Goal: Task Accomplishment & Management: Use online tool/utility

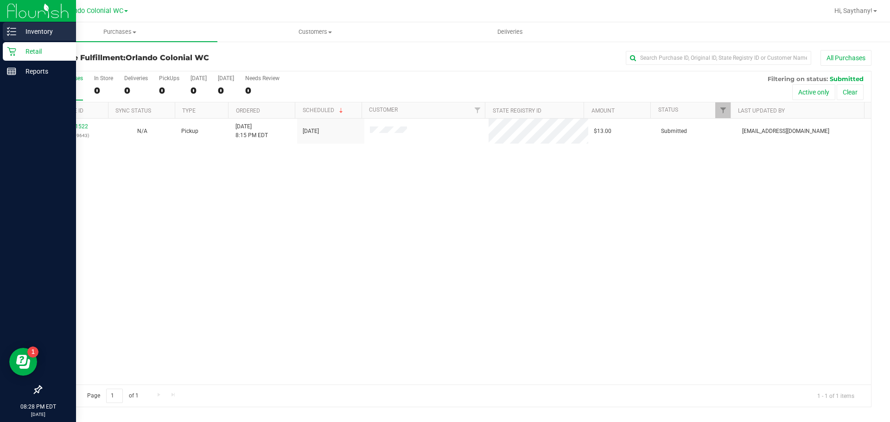
click at [17, 34] on p "Inventory" at bounding box center [44, 31] width 56 height 11
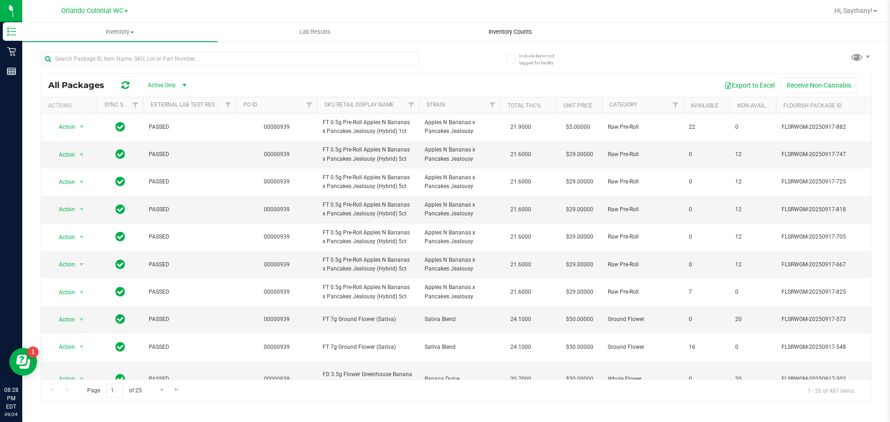
click at [507, 29] on span "Inventory Counts" at bounding box center [510, 32] width 69 height 8
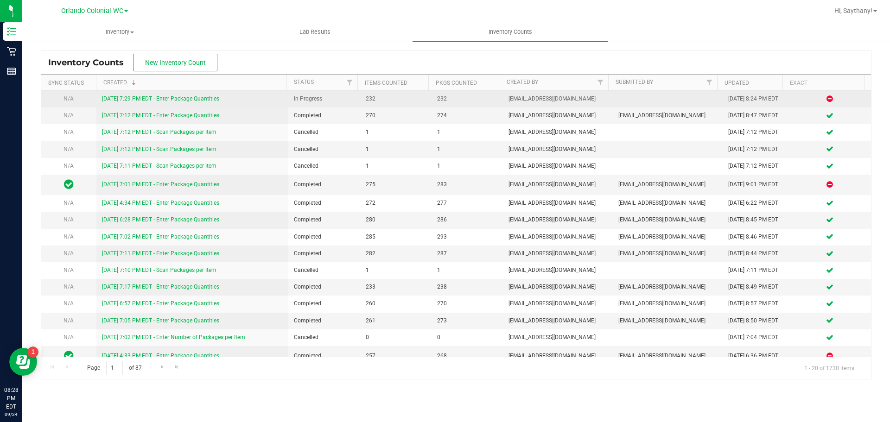
click at [161, 98] on link "[DATE] 7:29 PM EDT - Enter Package Quantities" at bounding box center [160, 99] width 117 height 6
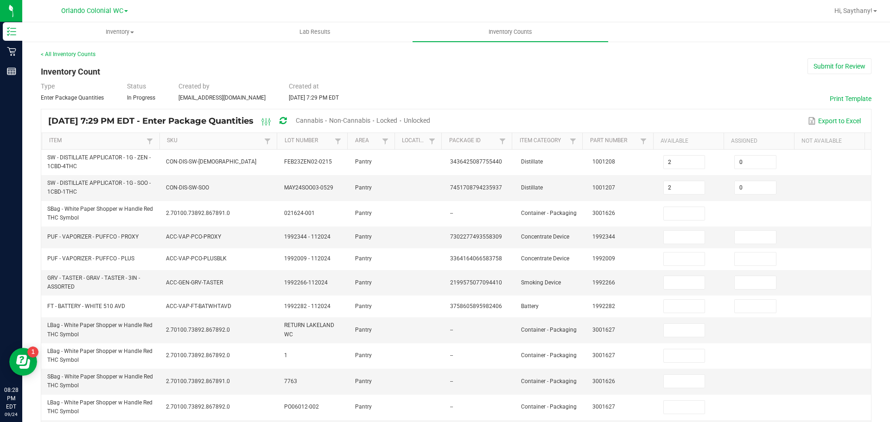
click at [323, 120] on span "Cannabis" at bounding box center [309, 120] width 27 height 7
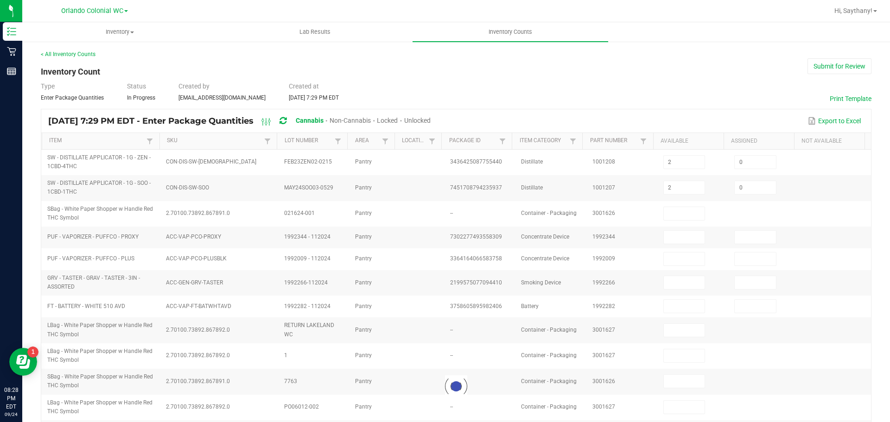
type input "5"
type input "0"
type input "4"
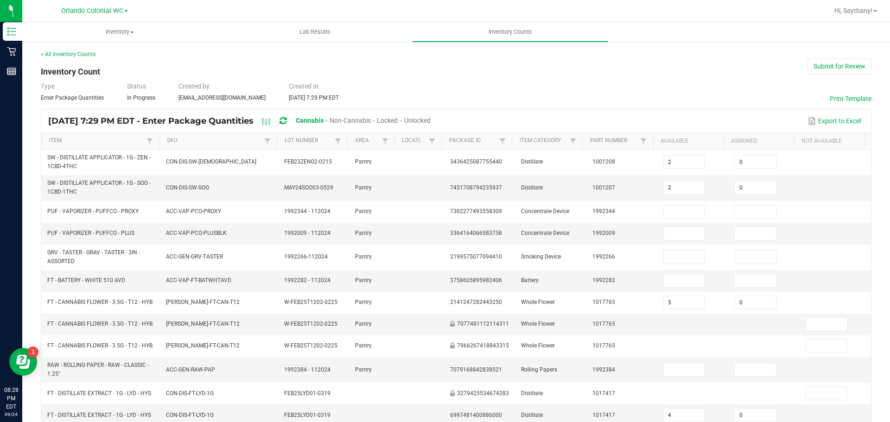
click at [431, 123] on span "Unlocked" at bounding box center [417, 120] width 26 height 7
type input "8"
type input "1"
type input "0"
type input "1"
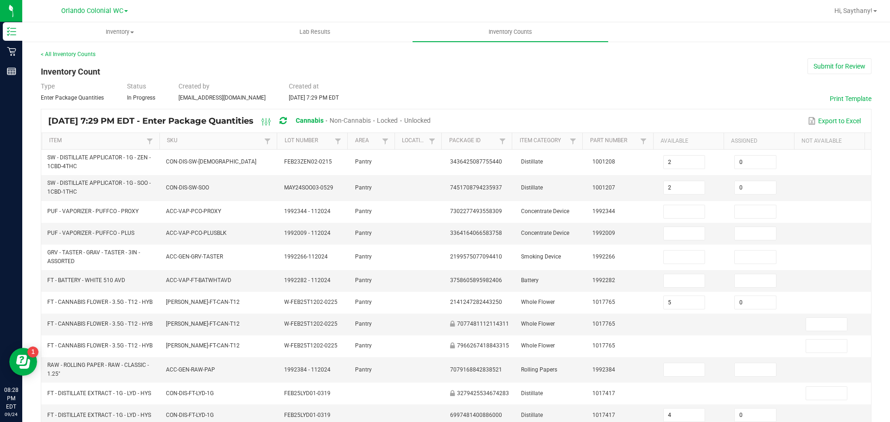
type input "0"
type input "2"
type input "0"
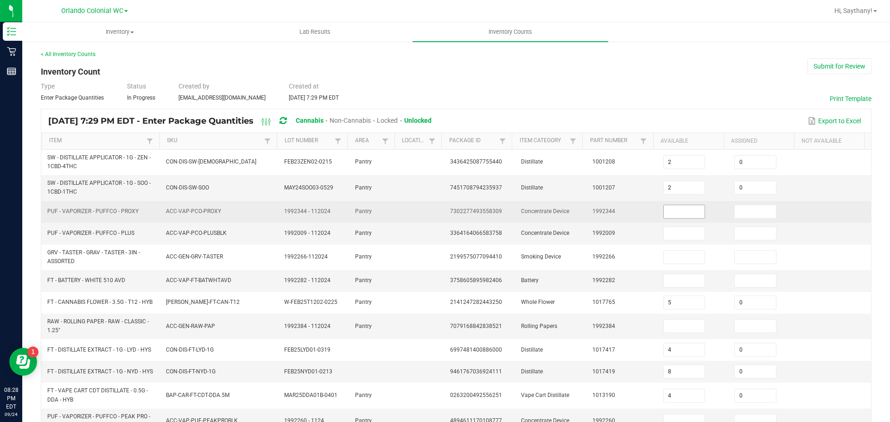
click at [678, 211] on input at bounding box center [684, 211] width 41 height 13
type input "0"
click at [748, 210] on input at bounding box center [755, 211] width 41 height 13
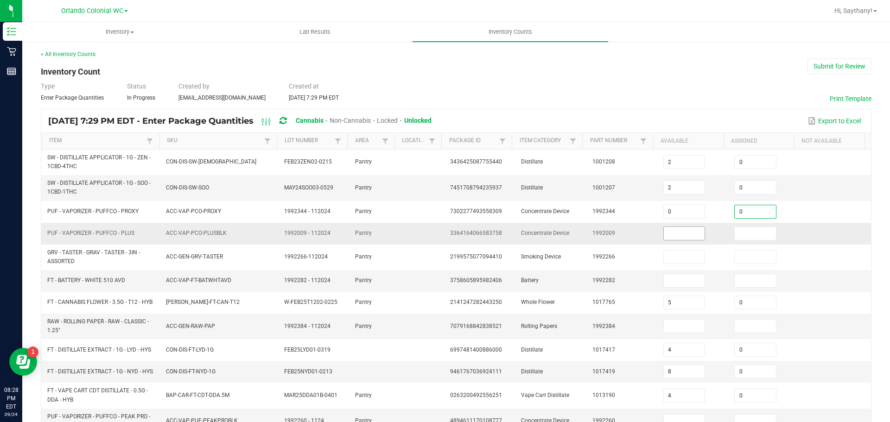
type input "0"
click at [676, 230] on input at bounding box center [684, 233] width 41 height 13
type input "0"
click at [738, 237] on input at bounding box center [755, 233] width 41 height 13
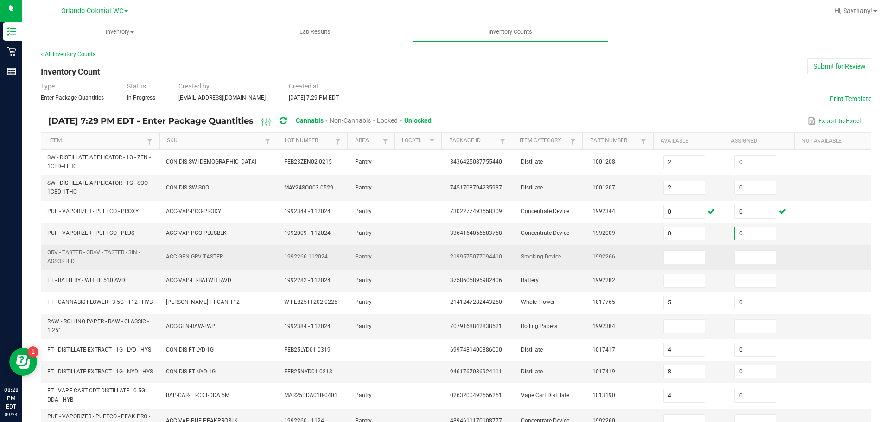
type input "0"
drag, startPoint x: 643, startPoint y: 258, endPoint x: 648, endPoint y: 258, distance: 5.1
click at [643, 258] on td "1992266" at bounding box center [622, 258] width 71 height 26
click at [664, 256] on span at bounding box center [685, 257] width 42 height 14
click at [673, 257] on input at bounding box center [684, 257] width 41 height 13
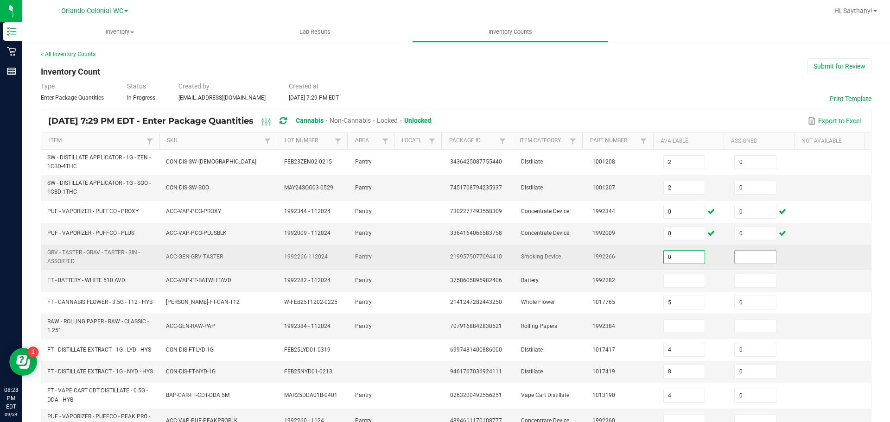
type input "0"
click at [735, 257] on span at bounding box center [756, 257] width 42 height 14
click at [735, 257] on input at bounding box center [755, 257] width 41 height 13
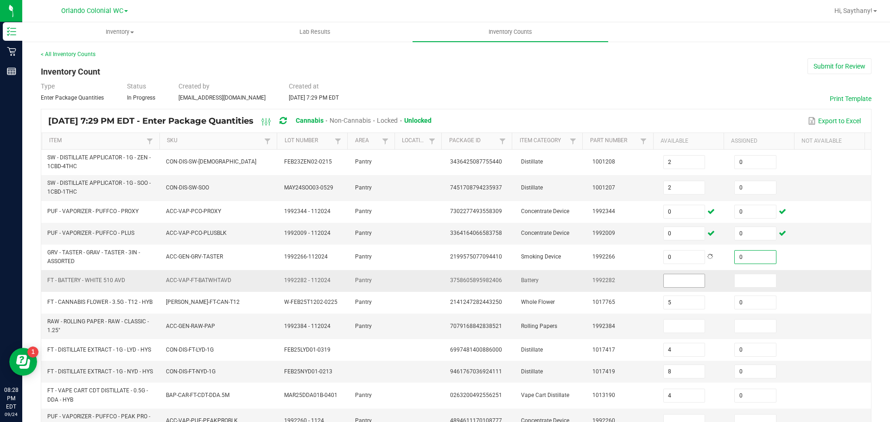
type input "0"
click at [676, 285] on input at bounding box center [684, 281] width 41 height 13
type input "0"
click at [735, 281] on input at bounding box center [755, 281] width 41 height 13
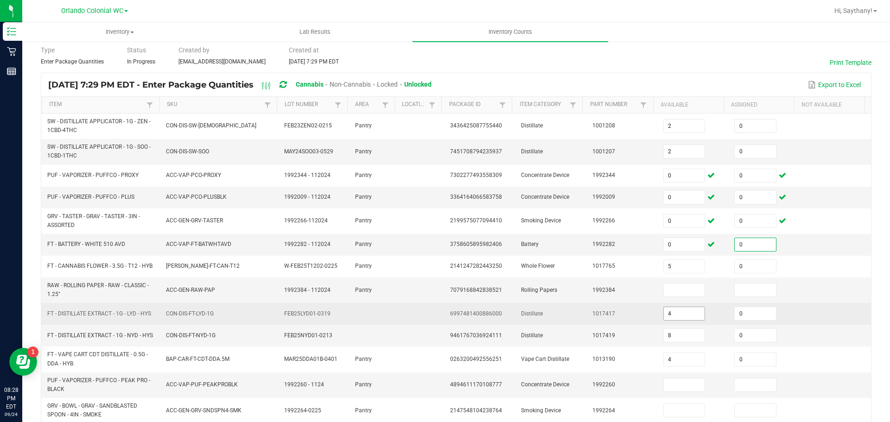
scroll to position [46, 0]
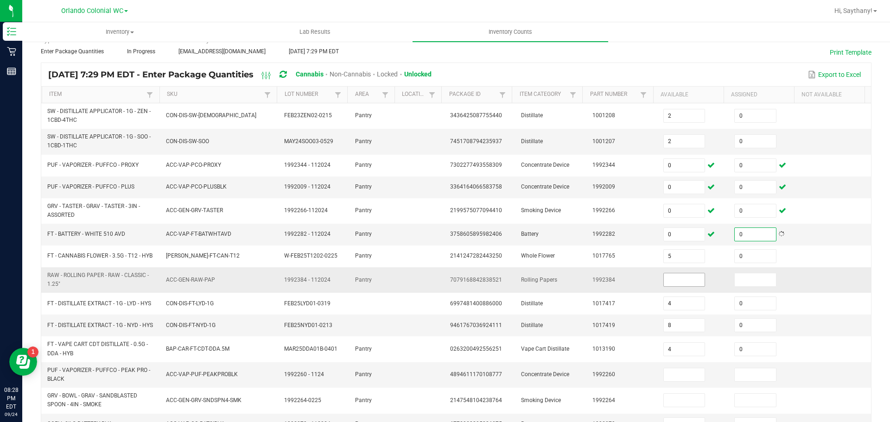
type input "0"
click at [664, 281] on input at bounding box center [684, 280] width 41 height 13
type input "0"
click at [737, 276] on input at bounding box center [755, 280] width 41 height 13
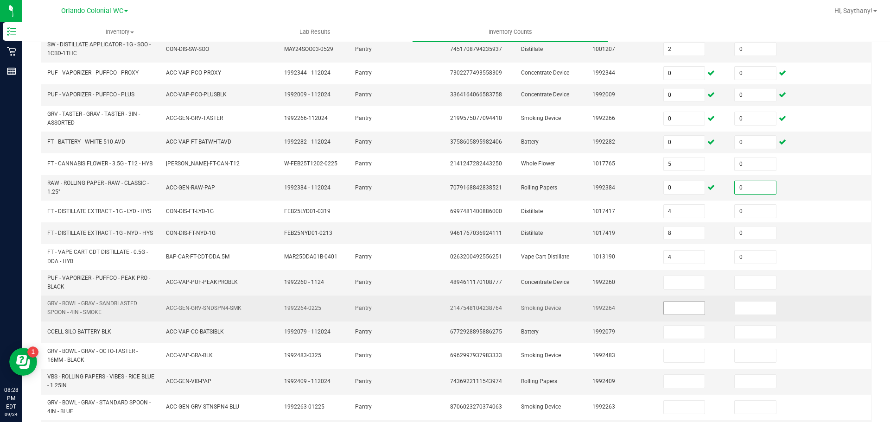
scroll to position [139, 0]
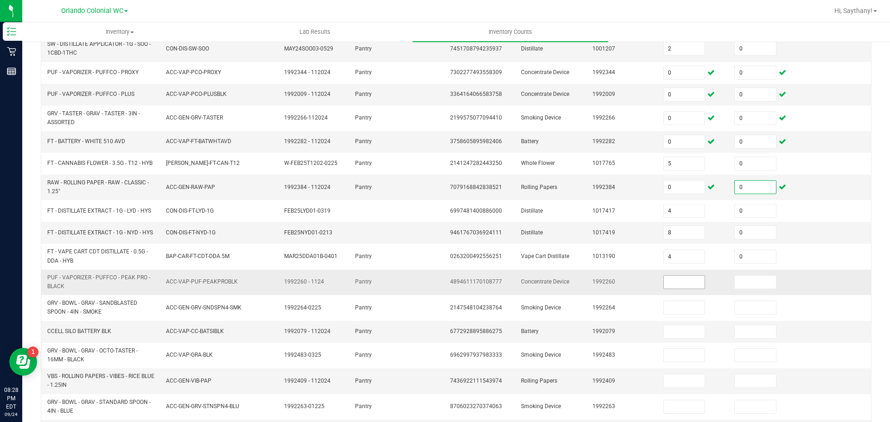
type input "0"
click at [674, 288] on input at bounding box center [684, 282] width 41 height 13
type input "0"
click at [754, 288] on input at bounding box center [755, 282] width 41 height 13
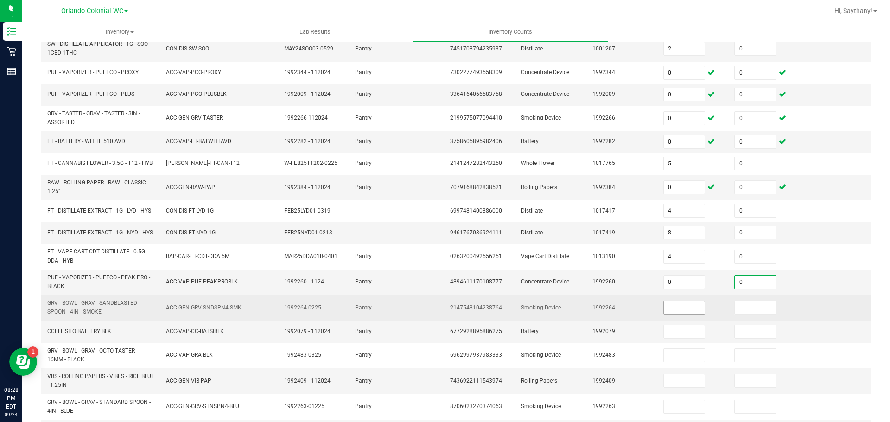
type input "0"
drag, startPoint x: 680, startPoint y: 314, endPoint x: 737, endPoint y: 313, distance: 56.6
click at [681, 314] on input at bounding box center [684, 307] width 41 height 13
type input "0"
click at [738, 313] on input at bounding box center [755, 307] width 41 height 13
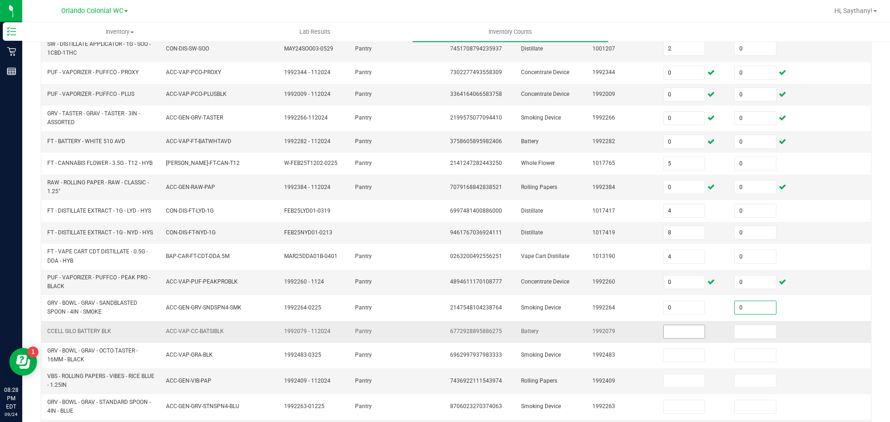
type input "0"
click at [666, 338] on input at bounding box center [684, 332] width 41 height 13
type input "0"
click at [735, 339] on input at bounding box center [755, 332] width 41 height 13
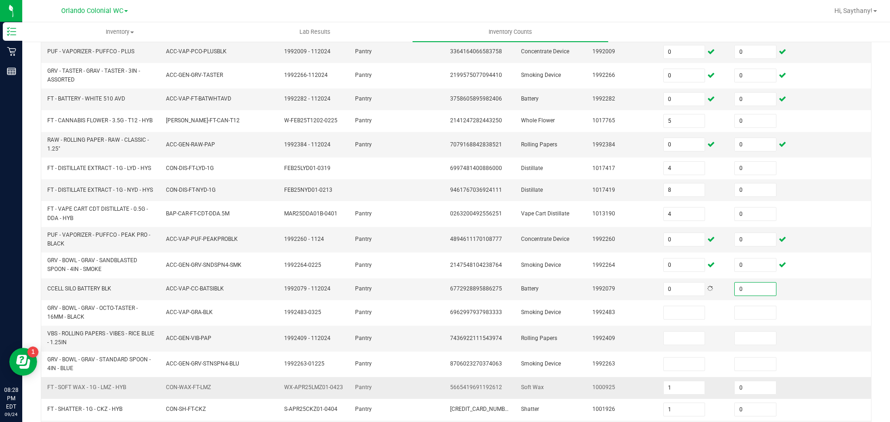
scroll to position [243, 0]
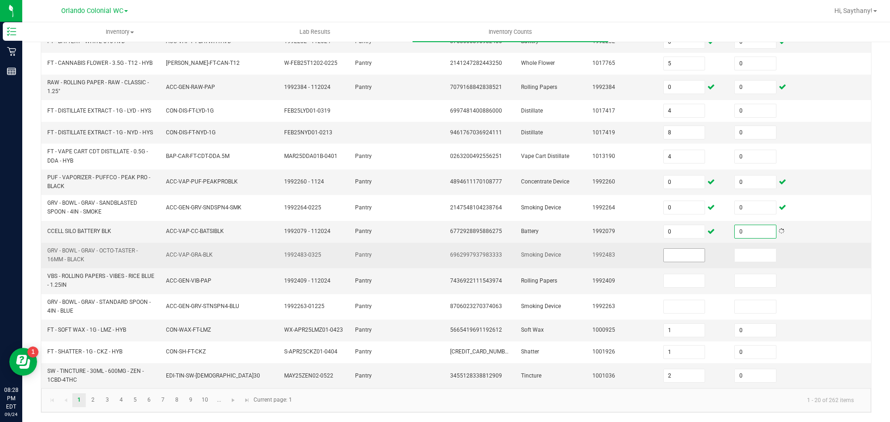
type input "0"
click at [664, 258] on input at bounding box center [684, 255] width 41 height 13
type input "0"
click at [735, 261] on input at bounding box center [755, 255] width 41 height 13
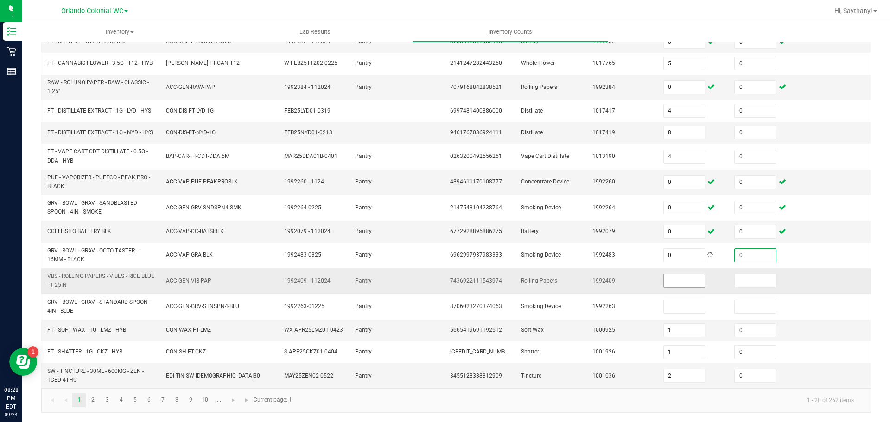
type input "0"
click at [676, 283] on input at bounding box center [684, 281] width 41 height 13
type input "0"
click at [754, 282] on input at bounding box center [755, 281] width 41 height 13
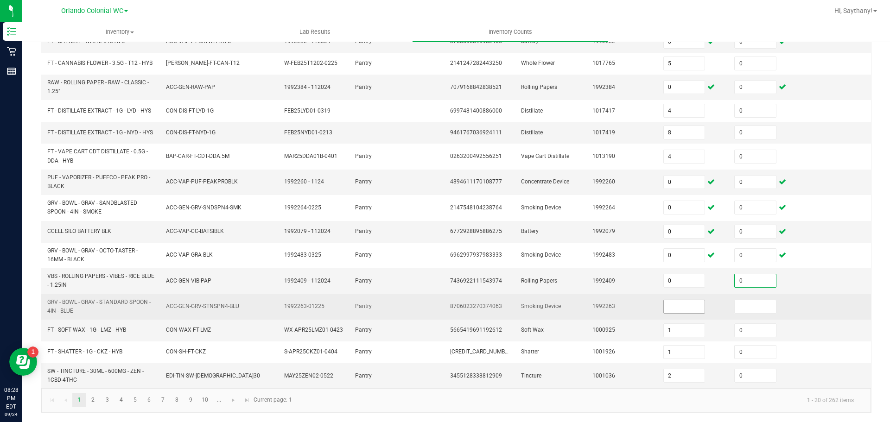
type input "0"
click at [677, 305] on input at bounding box center [684, 307] width 41 height 13
type input "0"
click at [744, 305] on input at bounding box center [755, 307] width 41 height 13
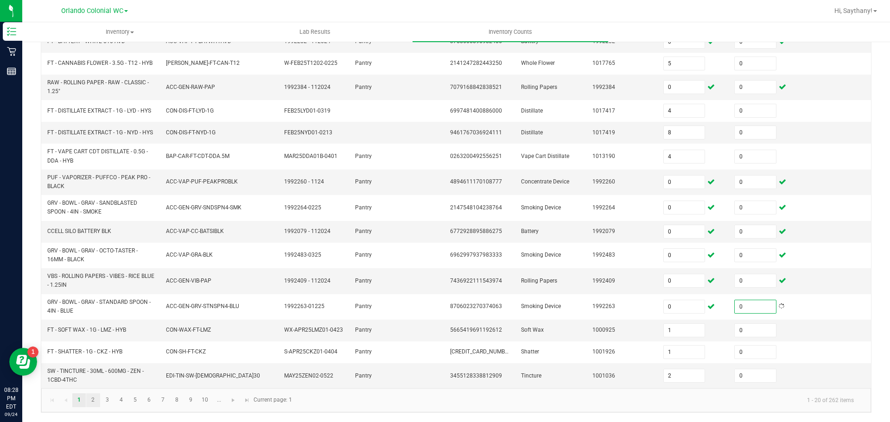
type input "0"
click at [94, 401] on link "2" at bounding box center [92, 401] width 13 height 14
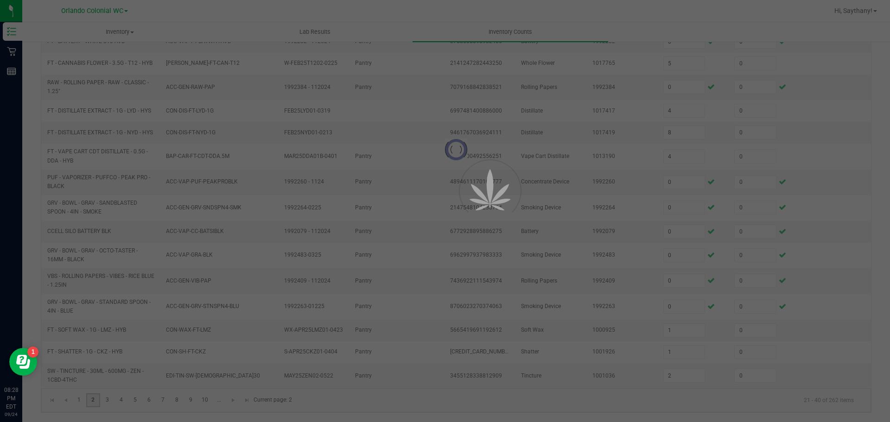
type input "4"
type input "5"
type input "17"
type input "1"
type input "2"
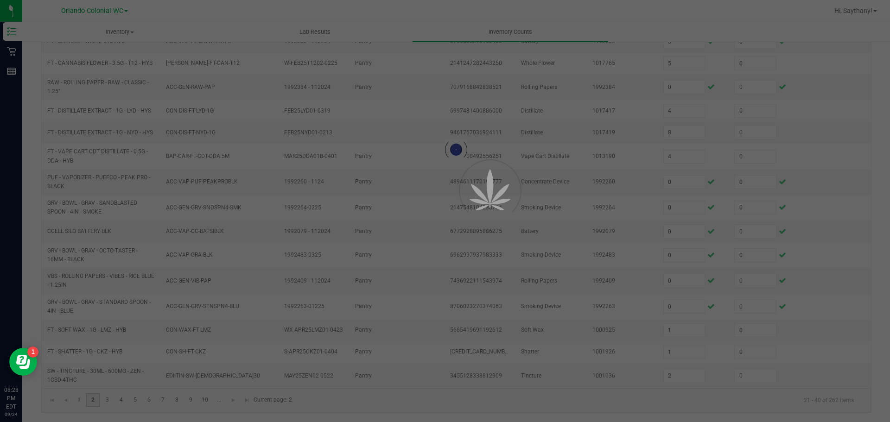
type input "4"
type input "1"
type input "5"
type input "12"
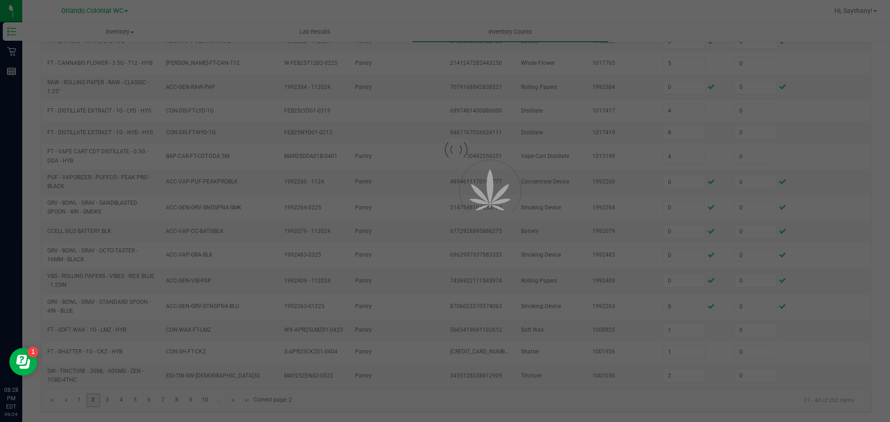
type input "7"
type input "2"
type input "1"
type input "9"
type input "1"
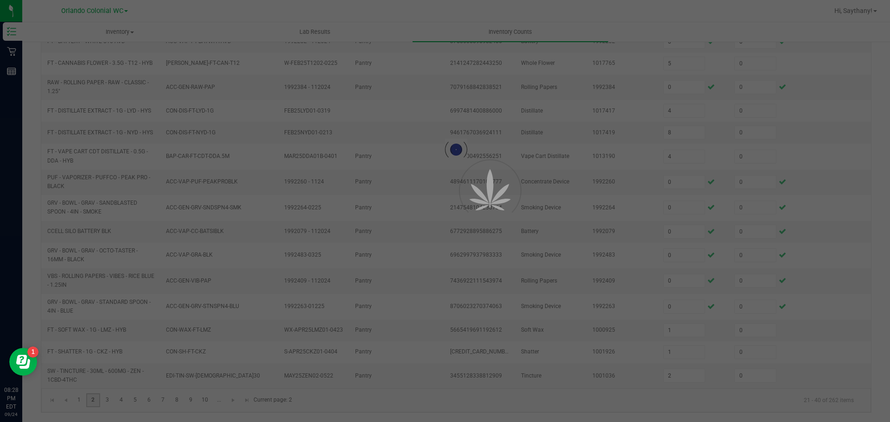
type input "1"
type input "3"
type input "20"
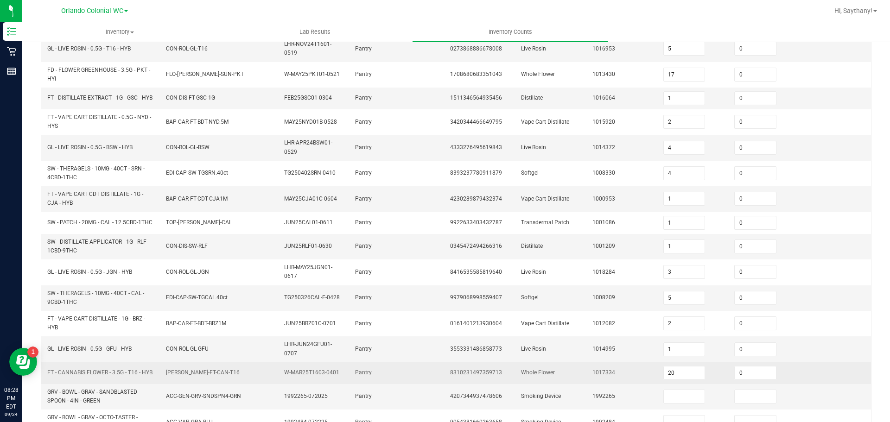
scroll to position [232, 0]
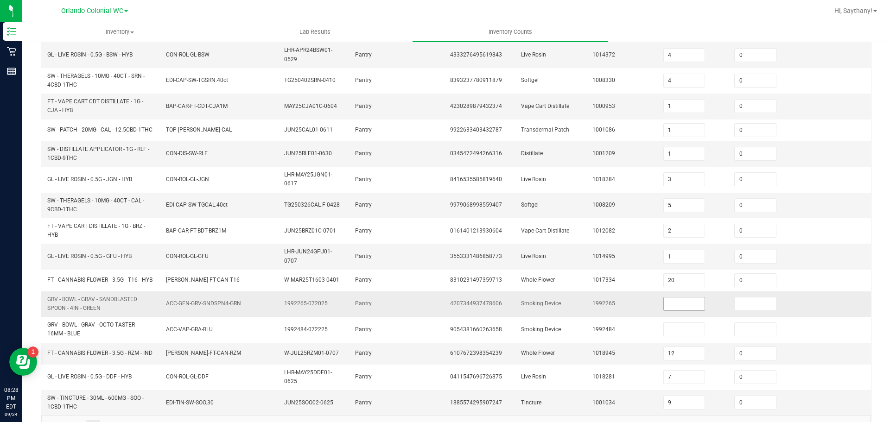
click at [682, 311] on input at bounding box center [684, 304] width 41 height 13
type input "0"
click at [756, 311] on input at bounding box center [755, 304] width 41 height 13
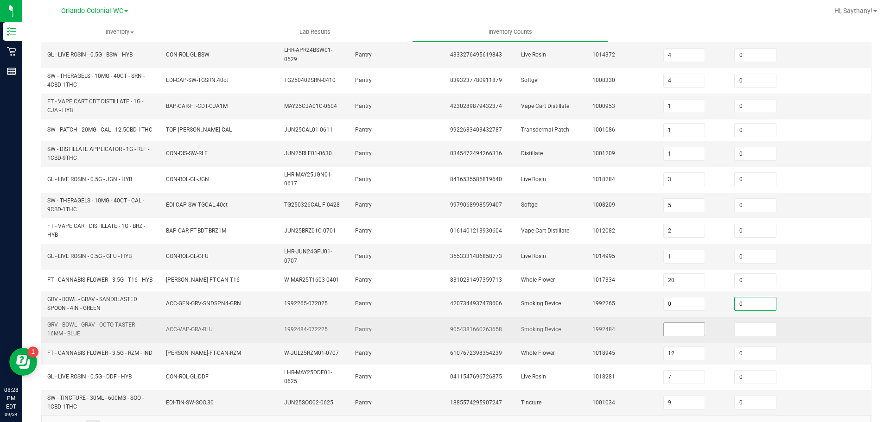
type input "0"
click at [679, 326] on span at bounding box center [685, 330] width 42 height 14
click at [676, 333] on input at bounding box center [684, 329] width 41 height 13
type input "0"
click at [747, 332] on input at bounding box center [755, 329] width 41 height 13
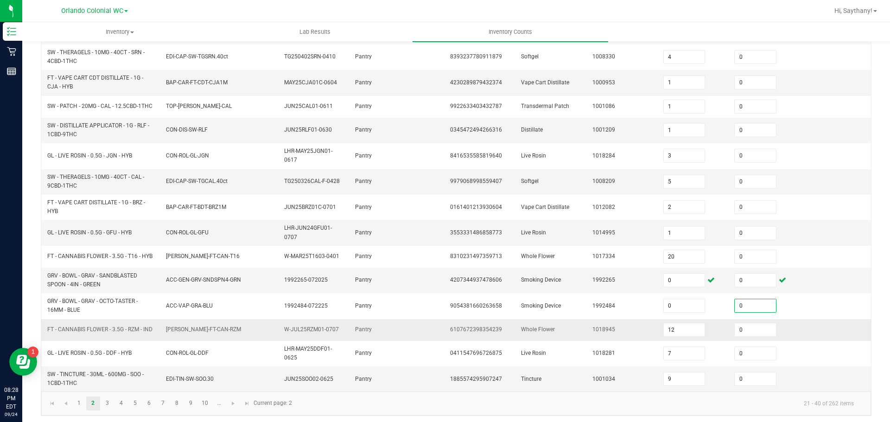
scroll to position [267, 0]
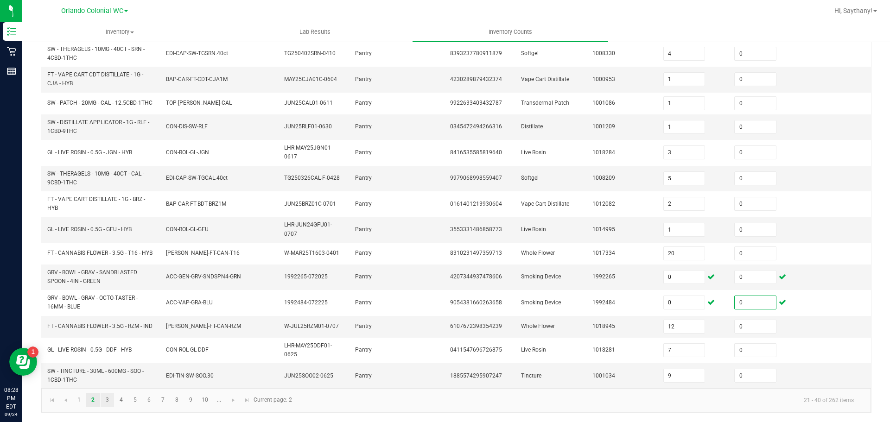
type input "0"
click at [110, 398] on link "3" at bounding box center [107, 401] width 13 height 14
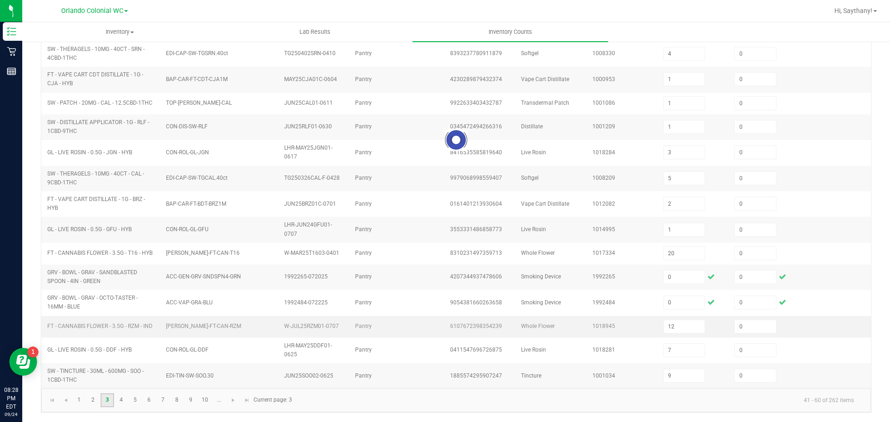
type input "9"
type input "47"
type input "2"
type input "7"
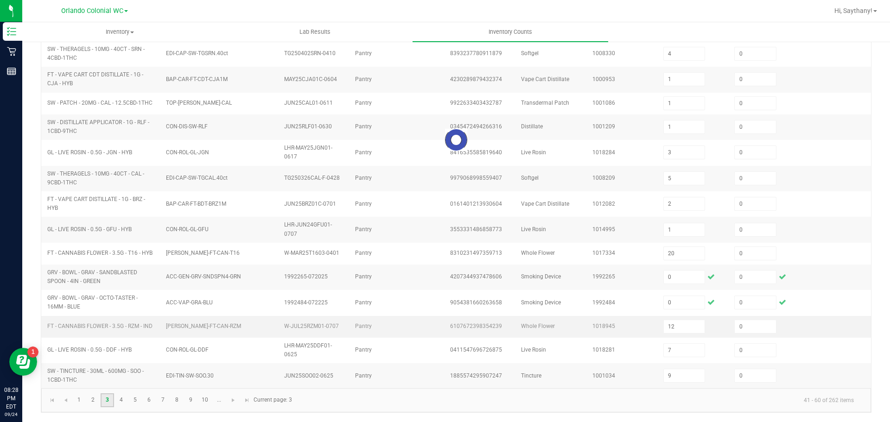
type input "1"
type input "9"
type input "23"
type input "10"
type input "3"
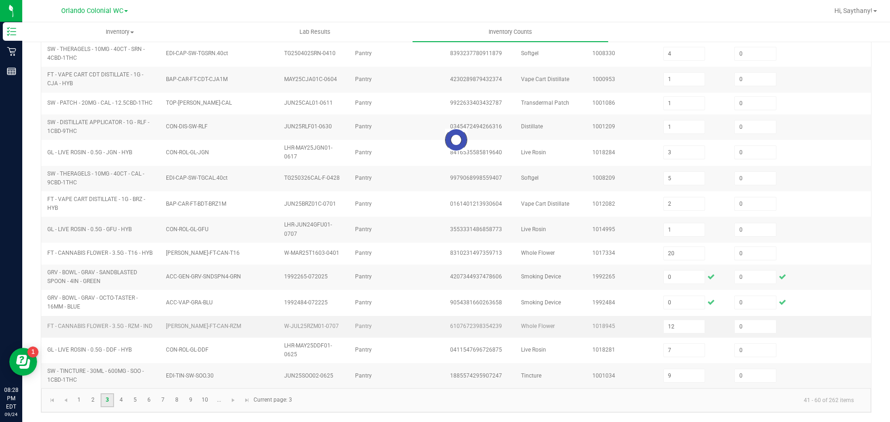
type input "2"
type input "7"
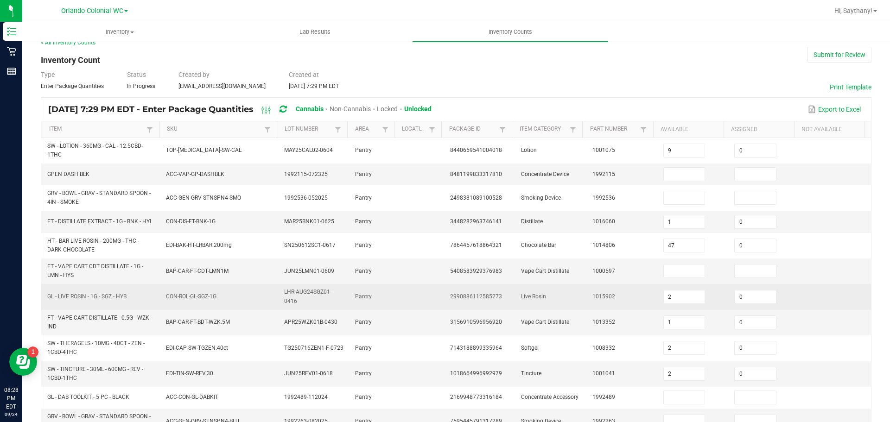
scroll to position [11, 0]
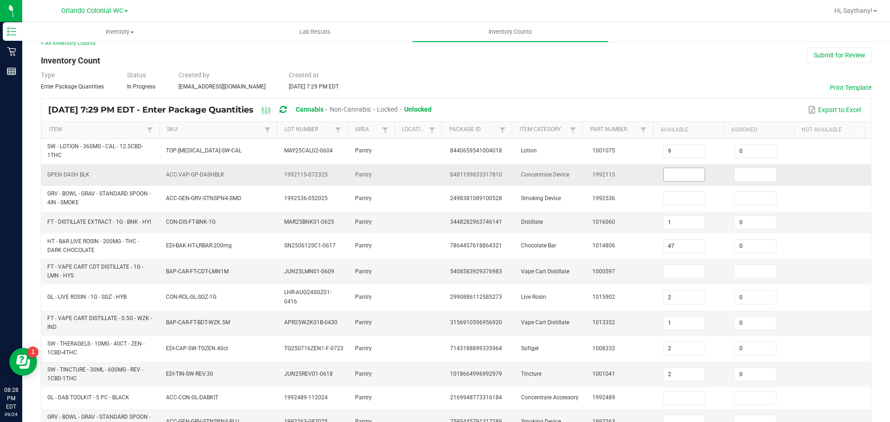
drag, startPoint x: 693, startPoint y: 168, endPoint x: 689, endPoint y: 174, distance: 7.6
click at [693, 170] on input at bounding box center [684, 174] width 41 height 13
click at [683, 175] on input at bounding box center [684, 174] width 41 height 13
type input "0"
click at [735, 173] on input at bounding box center [755, 174] width 41 height 13
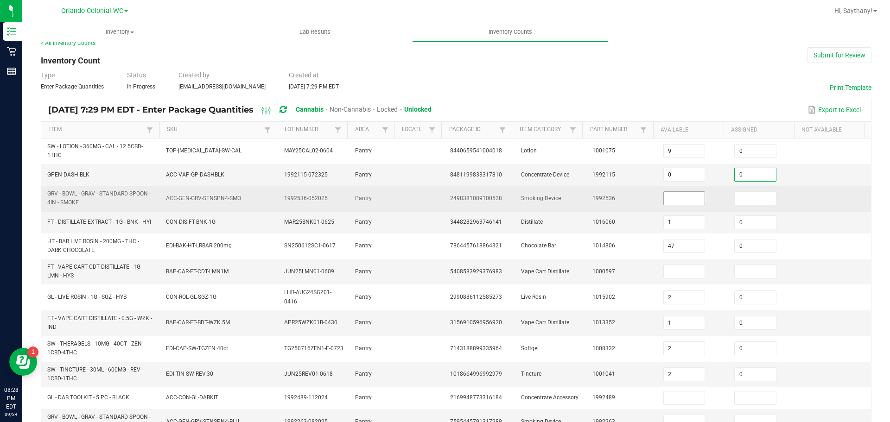
type input "0"
click at [676, 201] on input at bounding box center [684, 198] width 41 height 13
type input "0"
click at [735, 194] on input at bounding box center [755, 198] width 41 height 13
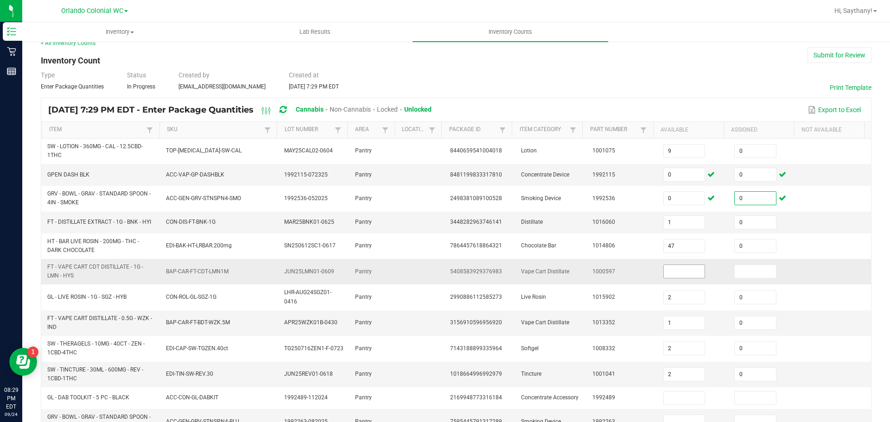
type input "0"
click at [675, 273] on input at bounding box center [684, 271] width 41 height 13
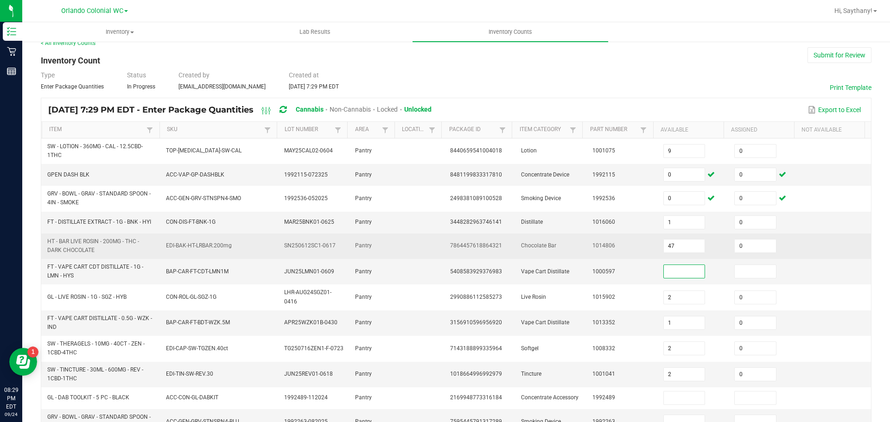
scroll to position [104, 0]
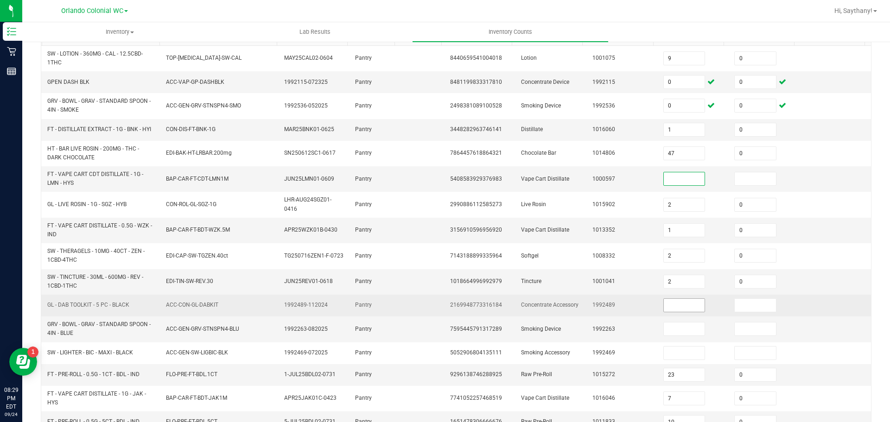
click at [681, 307] on input at bounding box center [684, 305] width 41 height 13
type input "0"
click at [743, 307] on input at bounding box center [755, 305] width 41 height 13
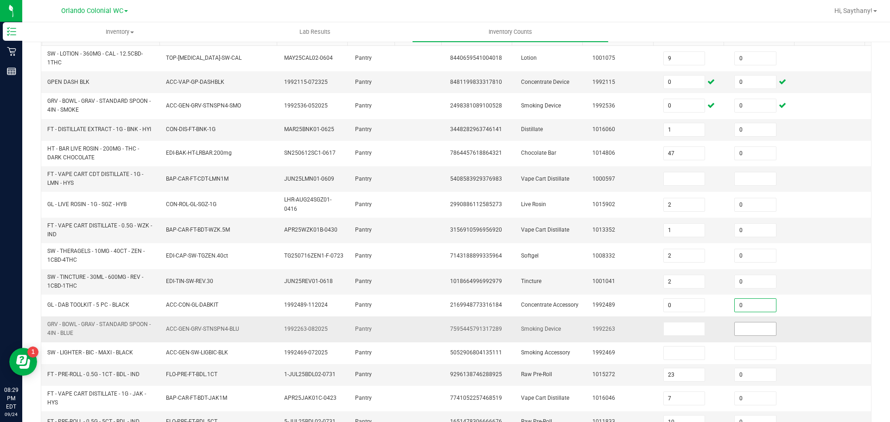
type input "0"
click at [742, 330] on input at bounding box center [755, 329] width 41 height 13
type input "0"
click at [670, 331] on input at bounding box center [684, 329] width 41 height 13
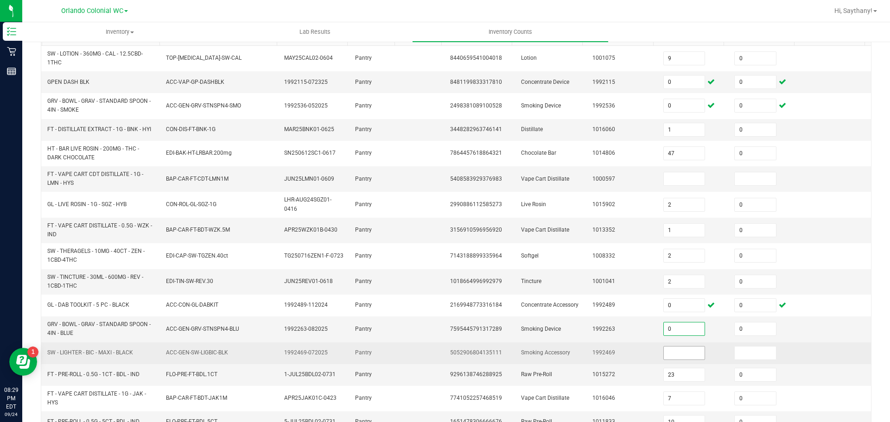
type input "0"
click at [672, 350] on input at bounding box center [684, 353] width 41 height 13
type input "0"
click at [739, 353] on input at bounding box center [755, 353] width 41 height 13
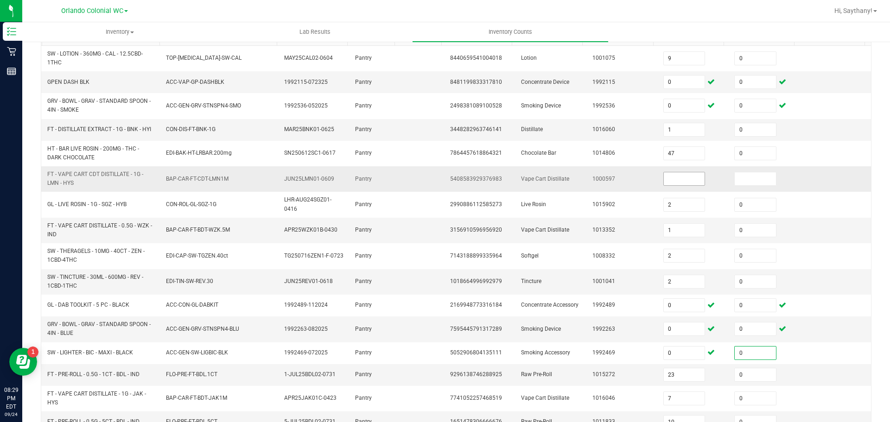
type input "0"
click at [676, 180] on input at bounding box center [684, 179] width 41 height 13
type input "0"
click at [738, 182] on input at bounding box center [755, 179] width 41 height 13
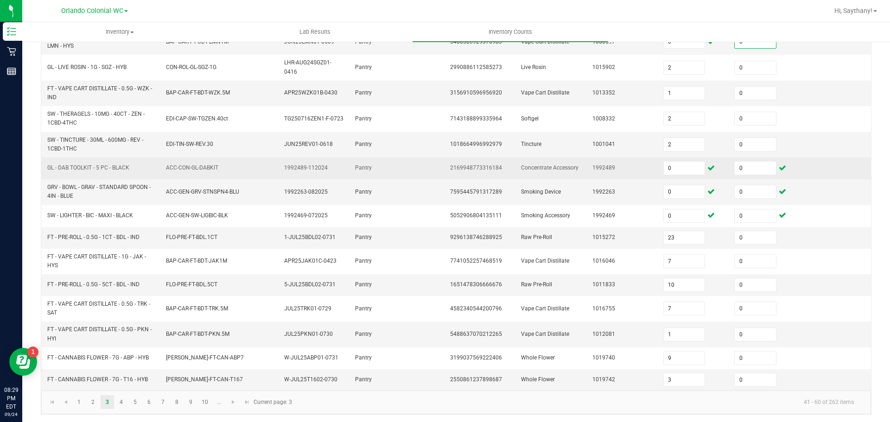
scroll to position [243, 0]
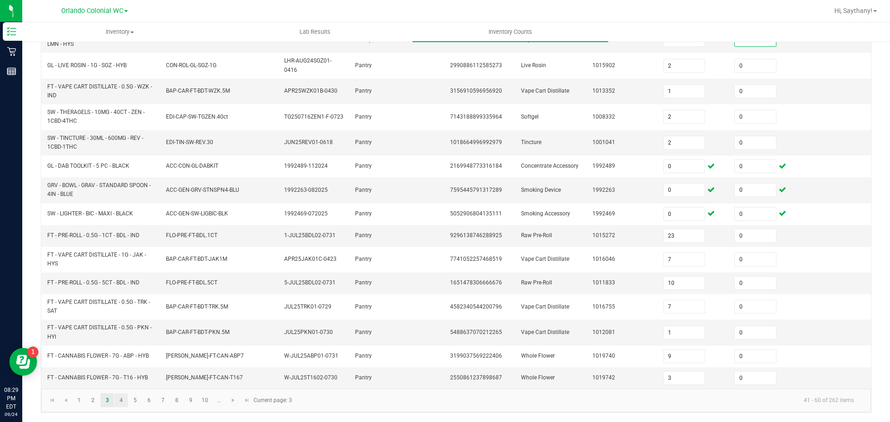
type input "0"
click at [122, 399] on link "4" at bounding box center [121, 401] width 13 height 14
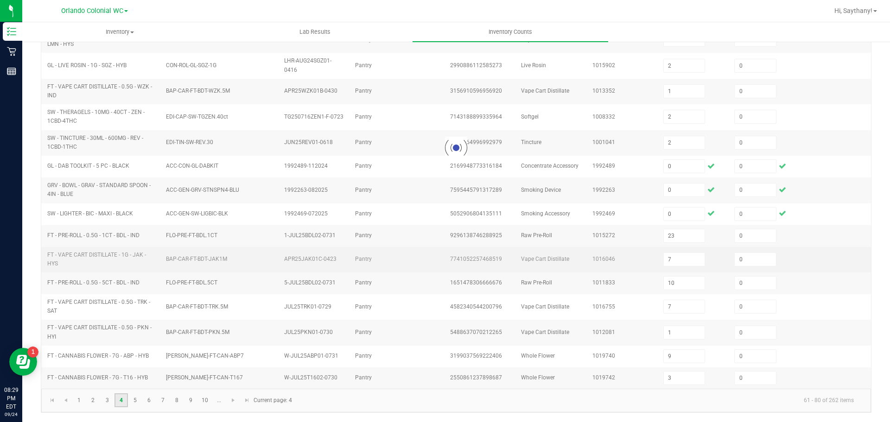
type input "1"
type input "7"
type input "6"
type input "7"
type input "4"
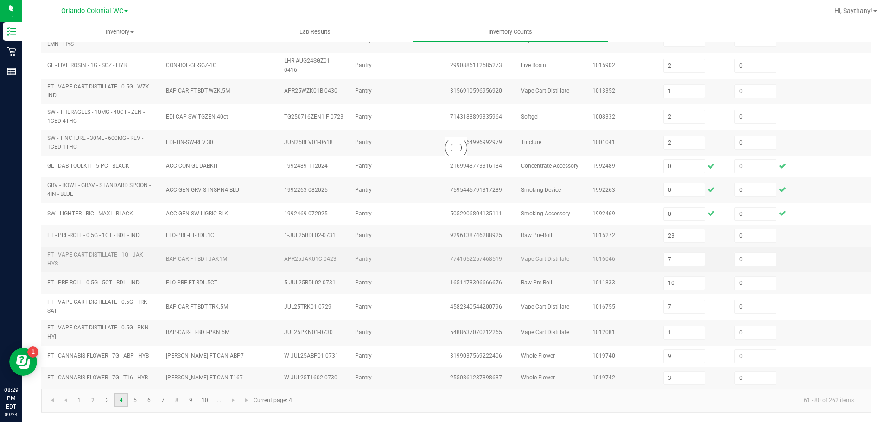
type input "6"
type input "7"
type input "4"
type input "2"
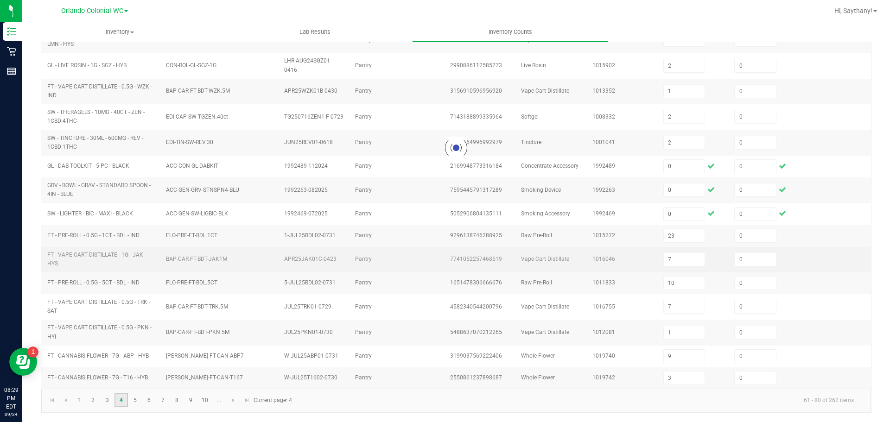
type input "11"
type input "4"
type input "6"
type input "3"
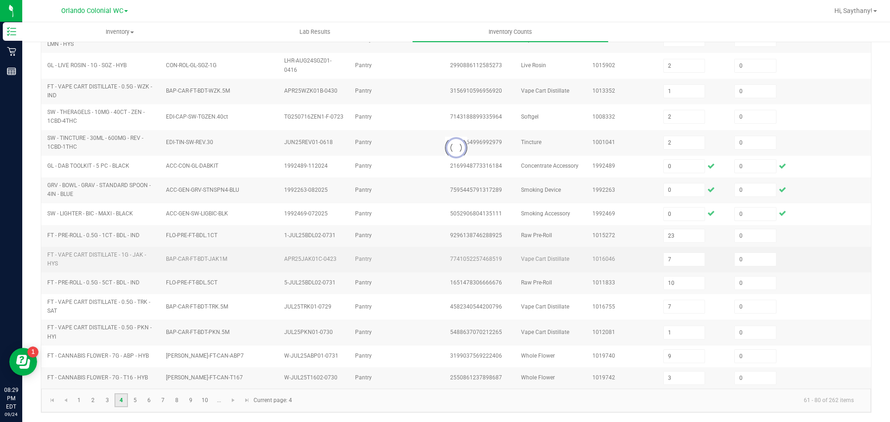
type input "9"
type input "1"
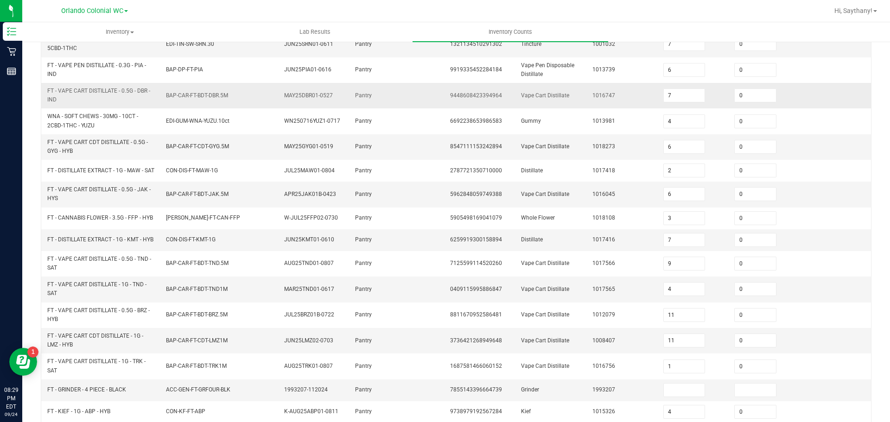
scroll to position [259, 0]
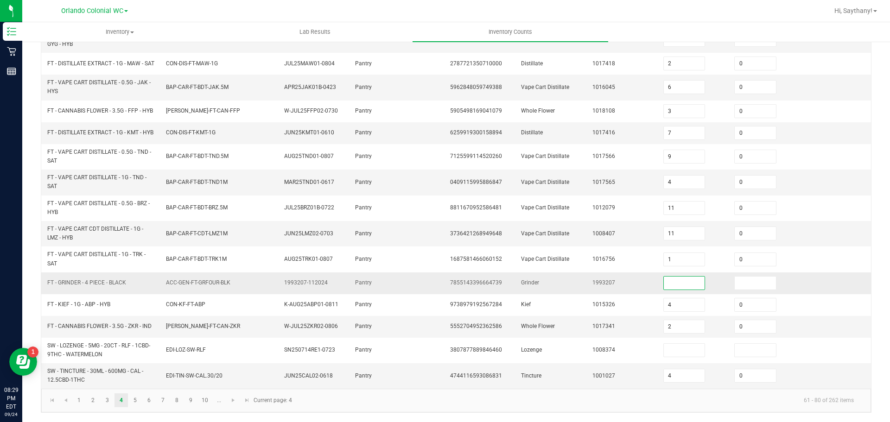
click at [669, 288] on input at bounding box center [684, 283] width 41 height 13
type input "0"
click at [741, 280] on input at bounding box center [755, 283] width 41 height 13
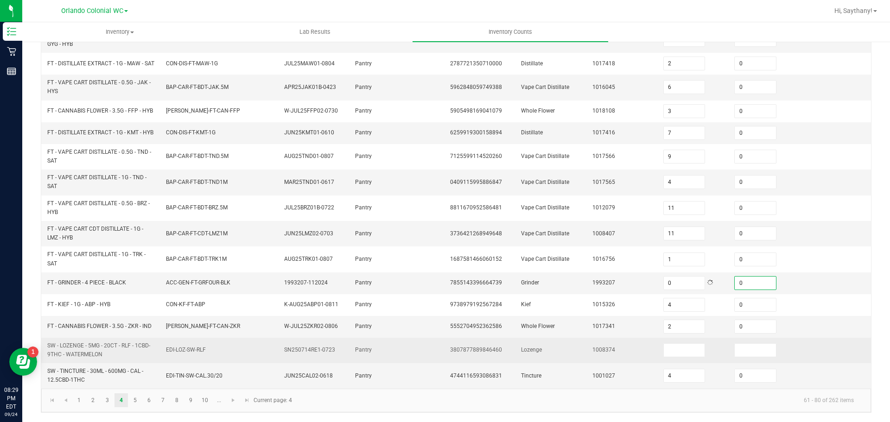
type input "0"
click at [669, 361] on td at bounding box center [693, 351] width 71 height 26
click at [674, 352] on input at bounding box center [684, 350] width 41 height 13
type input "0"
click at [746, 345] on input at bounding box center [755, 350] width 41 height 13
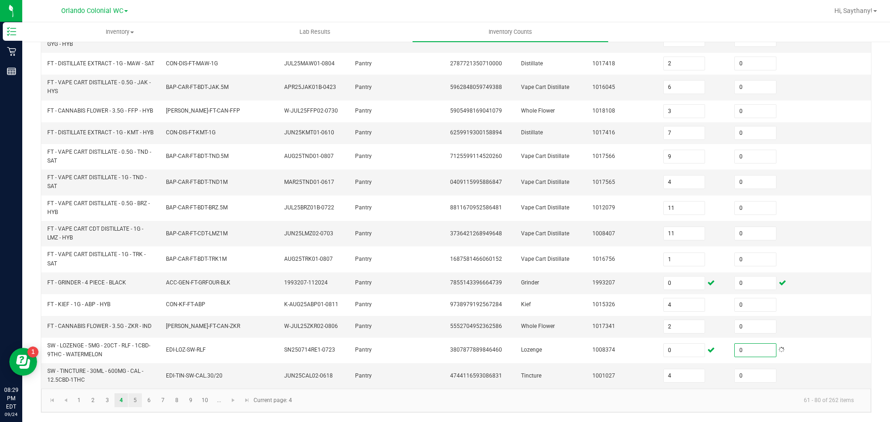
type input "0"
click at [130, 407] on link "5" at bounding box center [134, 401] width 13 height 14
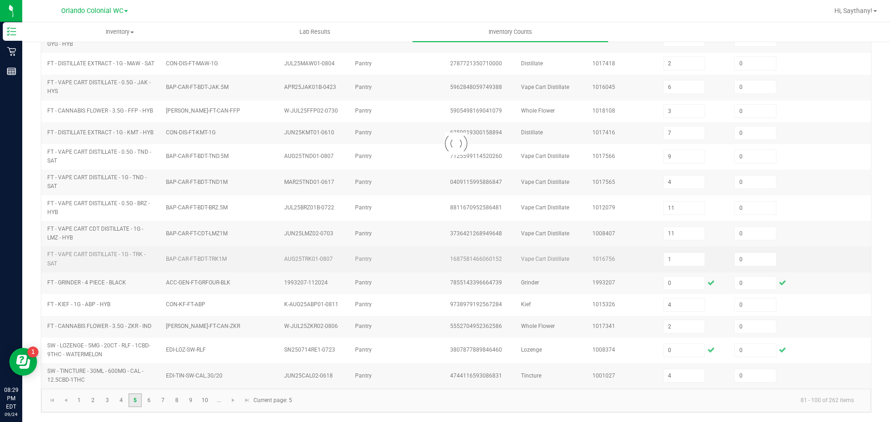
type input "8"
type input "16"
type input "9"
type input "1"
type input "16"
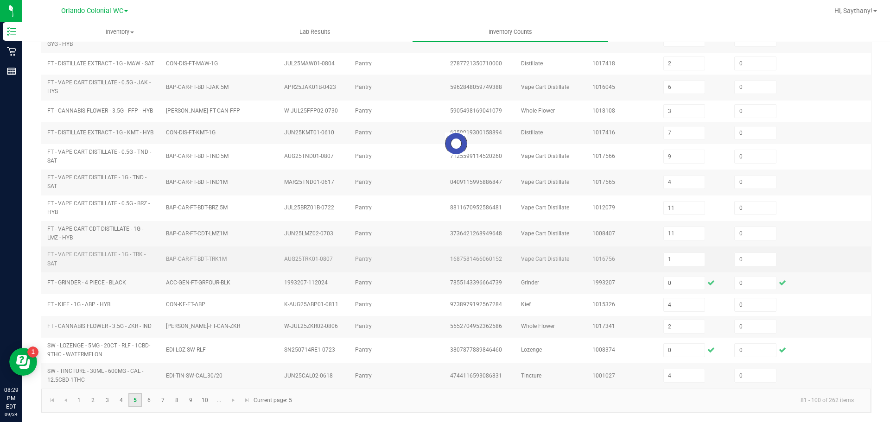
type input "5"
type input "1"
type input "17"
type input "16"
type input "32"
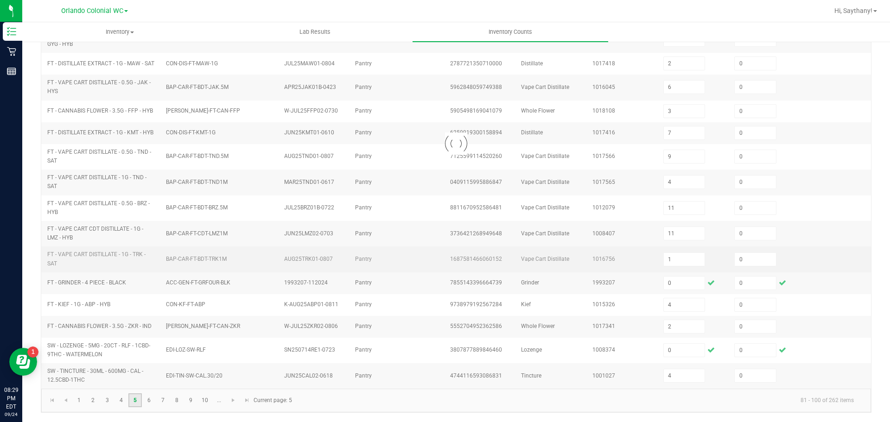
type input "19"
type input "9"
type input "4"
type input "10"
type input "7"
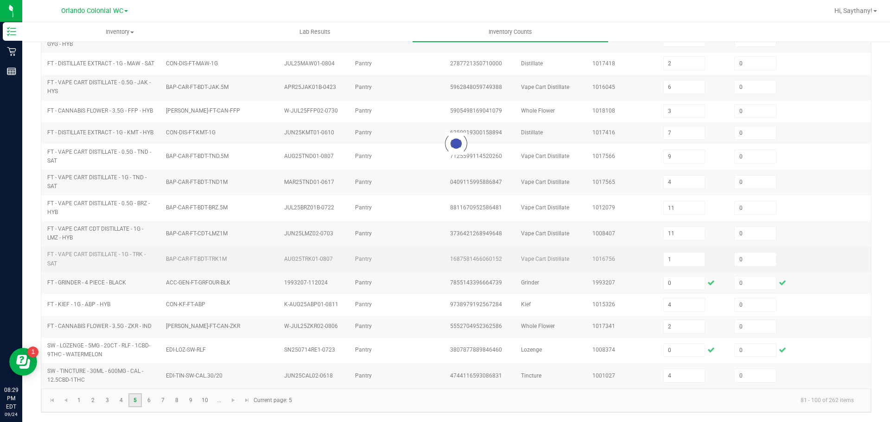
type input "3"
type input "2"
type input "41"
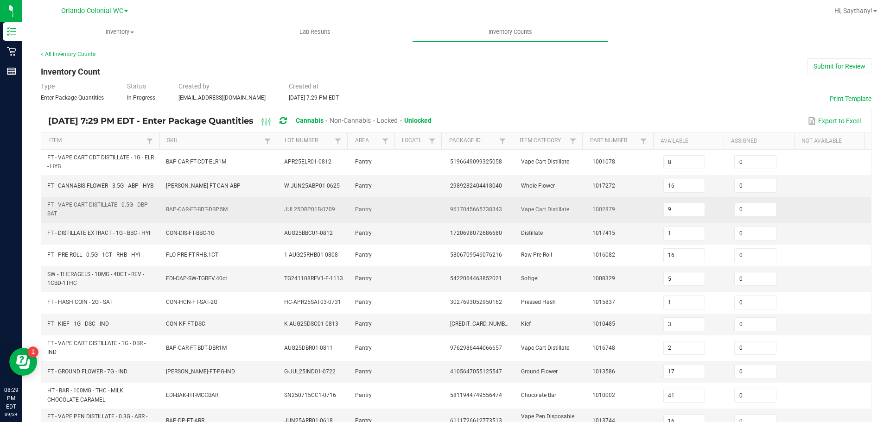
scroll to position [186, 0]
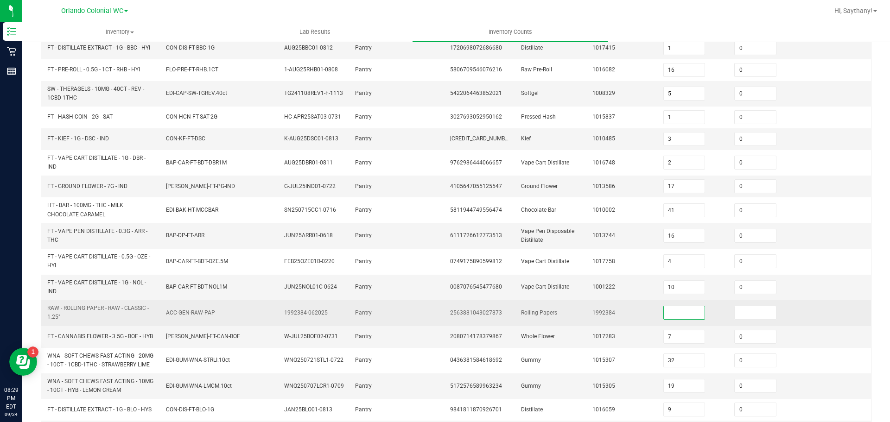
click at [665, 313] on input at bounding box center [684, 313] width 41 height 13
type input "0"
click at [736, 311] on input at bounding box center [755, 313] width 41 height 13
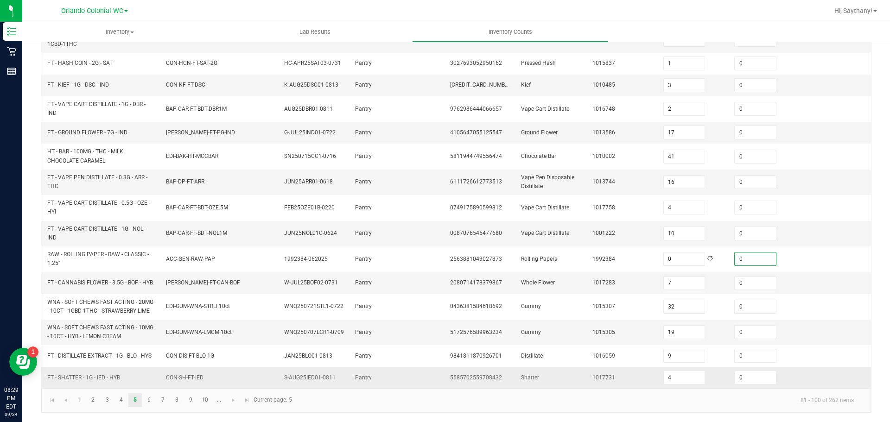
scroll to position [247, 0]
type input "0"
click at [147, 403] on link "6" at bounding box center [148, 401] width 13 height 14
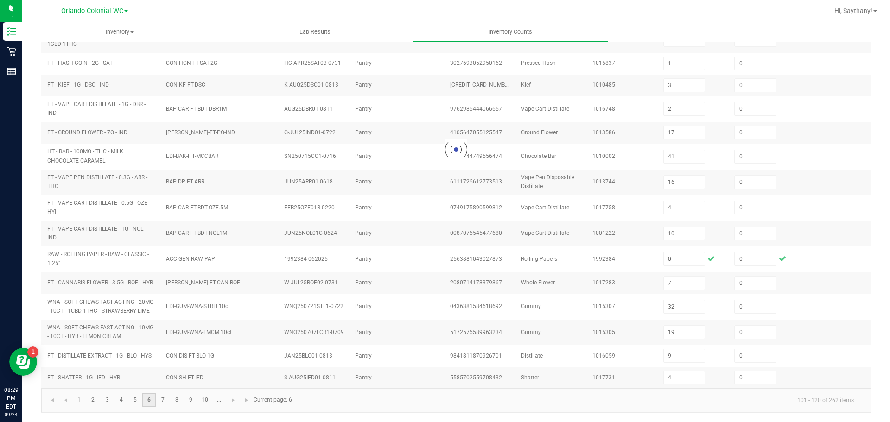
type input "2"
type input "10"
type input "2"
type input "9"
type input "11"
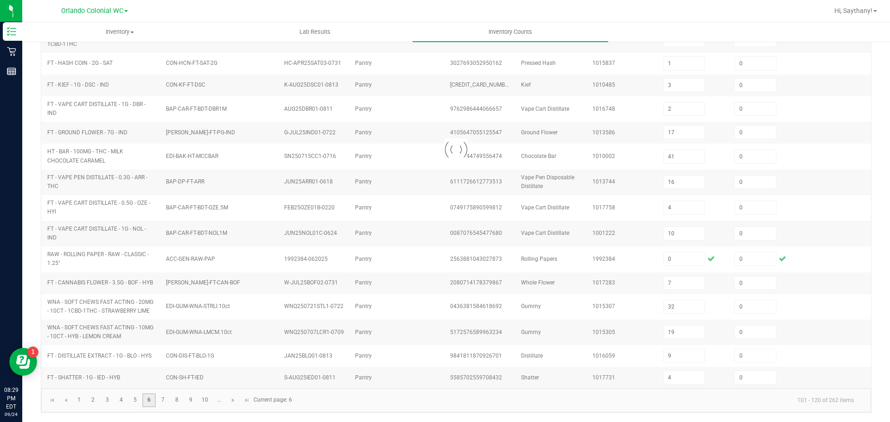
type input "3"
type input "10"
type input "5"
type input "9"
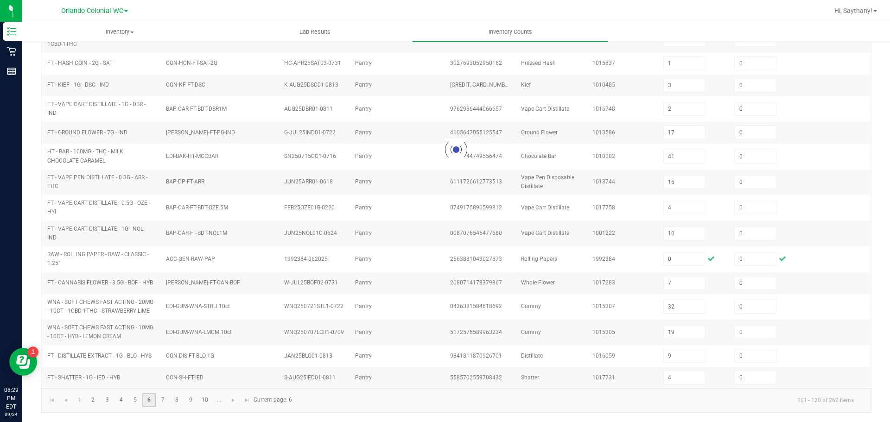
type input "7"
type input "5"
type input "9"
type input "7"
type input "5"
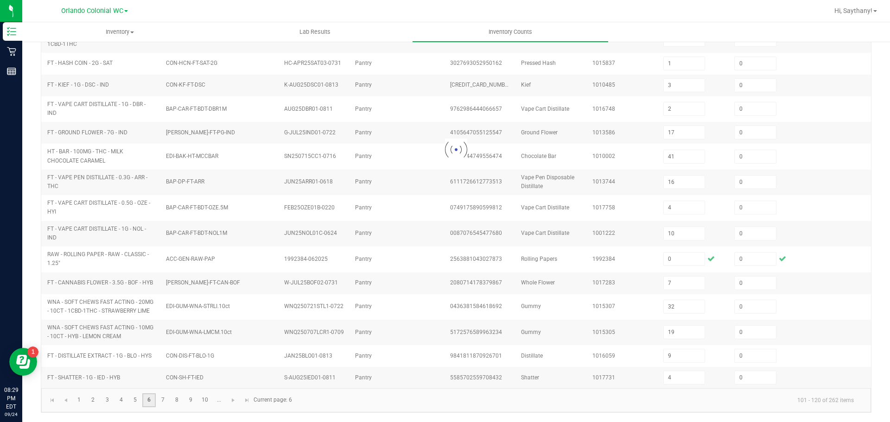
type input "3"
type input "10"
type input "1"
type input "2"
type input "3"
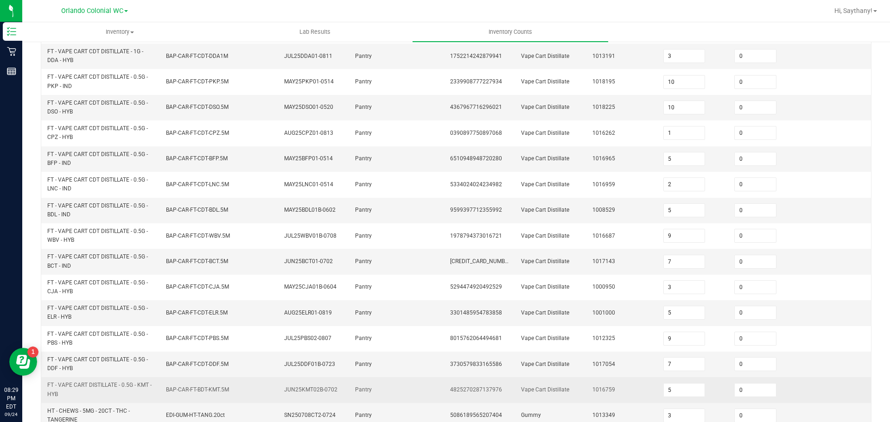
scroll to position [267, 0]
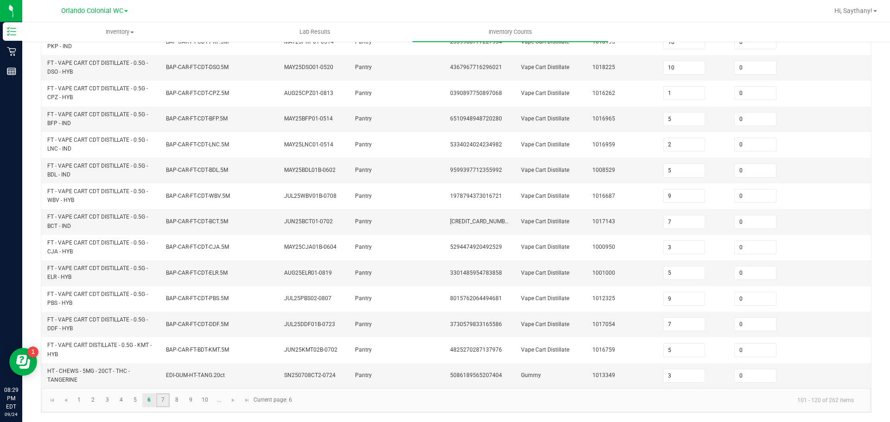
click at [158, 403] on link "7" at bounding box center [162, 401] width 13 height 14
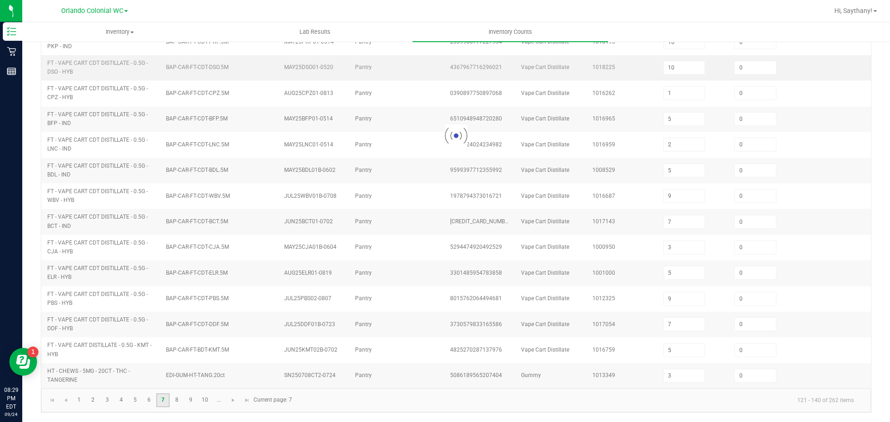
scroll to position [49, 0]
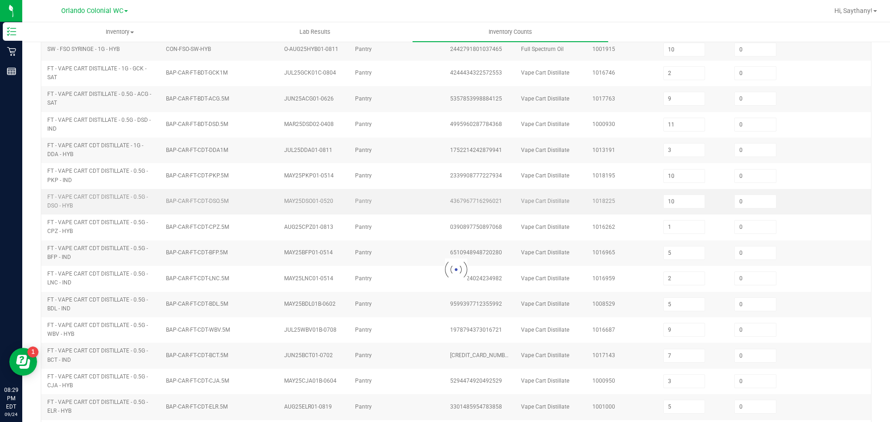
type input "23"
type input "11"
type input "5"
type input "9"
type input "3"
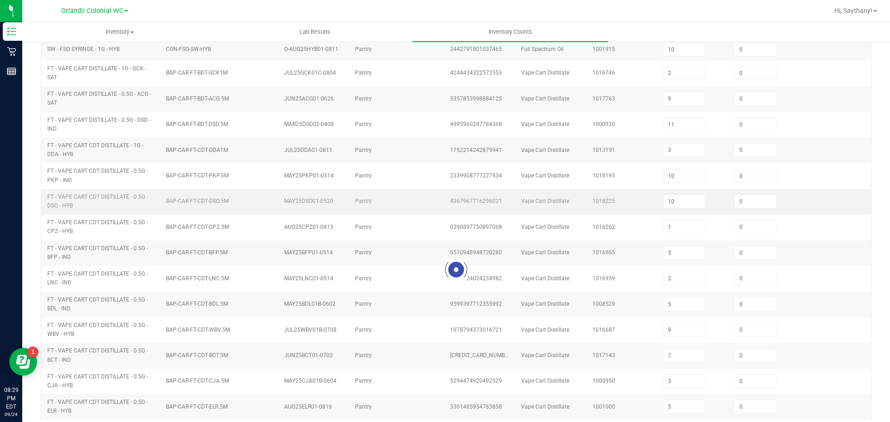
type input "1"
type input "20"
type input "2"
type input "11"
type input "1"
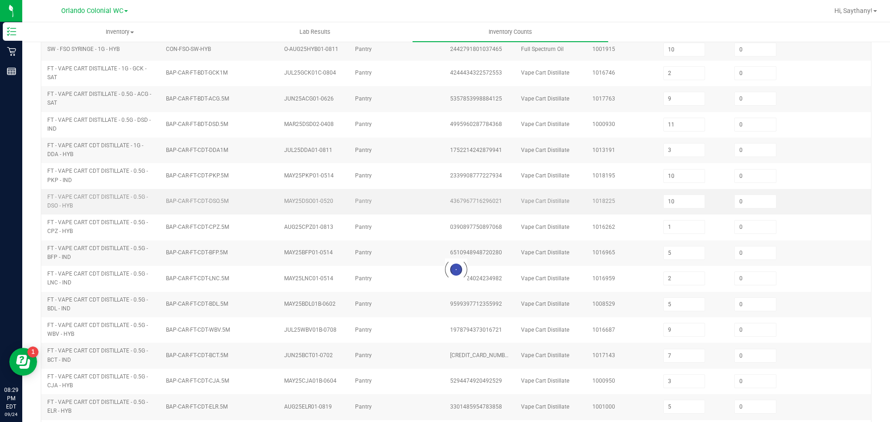
type input "1"
type input "20"
type input "12"
type input "15"
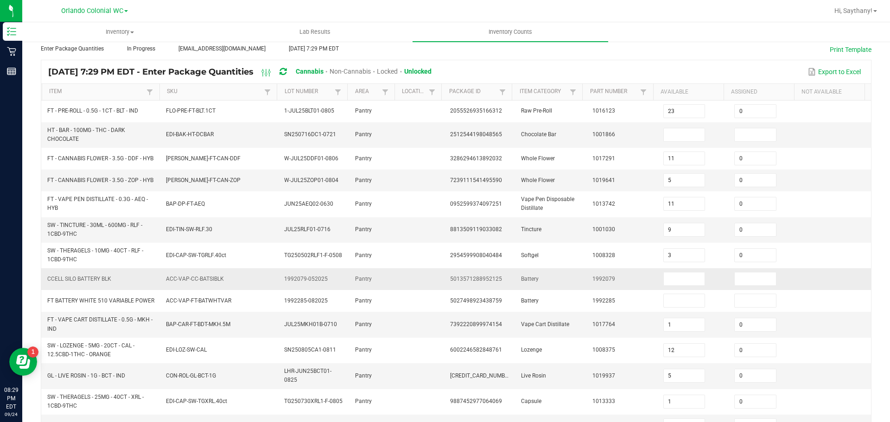
scroll to position [0, 0]
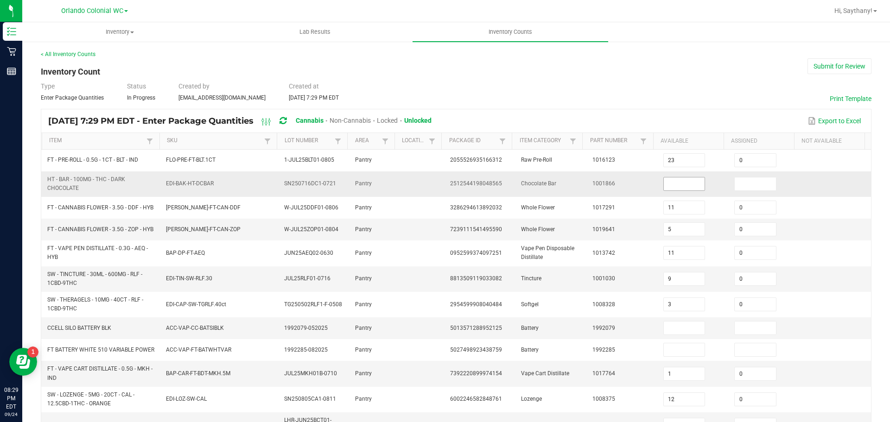
click at [664, 188] on input at bounding box center [684, 184] width 41 height 13
type input "0"
click at [759, 183] on input at bounding box center [755, 184] width 41 height 13
type input "0"
click at [666, 335] on input at bounding box center [684, 328] width 41 height 13
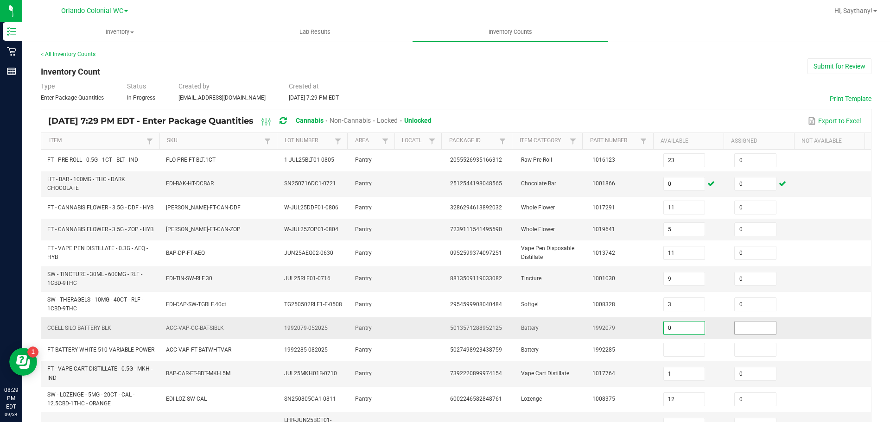
type input "0"
click at [742, 335] on input at bounding box center [755, 328] width 41 height 13
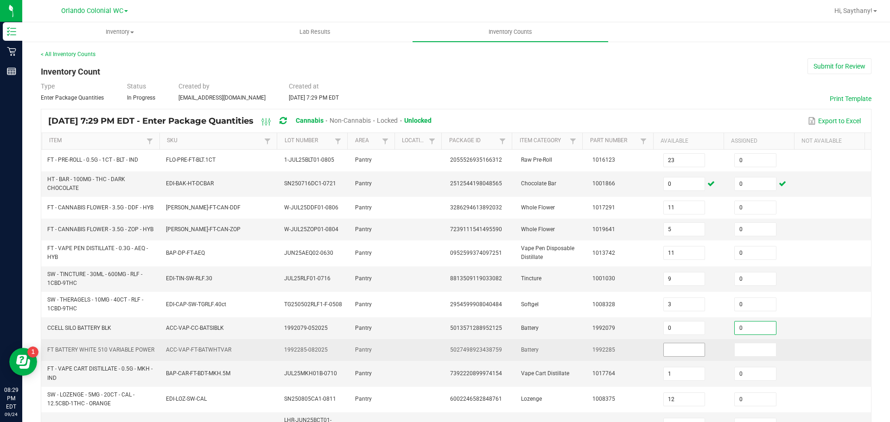
type input "0"
click at [682, 357] on input at bounding box center [684, 350] width 41 height 13
type input "0"
click at [737, 353] on input at bounding box center [755, 350] width 41 height 13
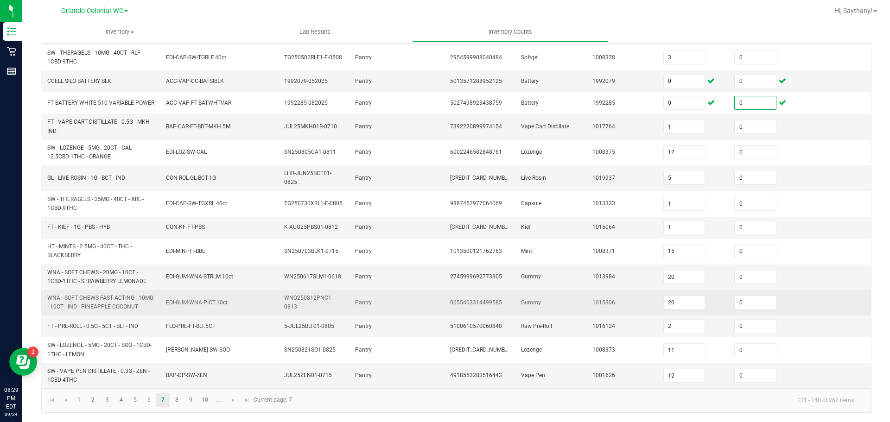
scroll to position [259, 0]
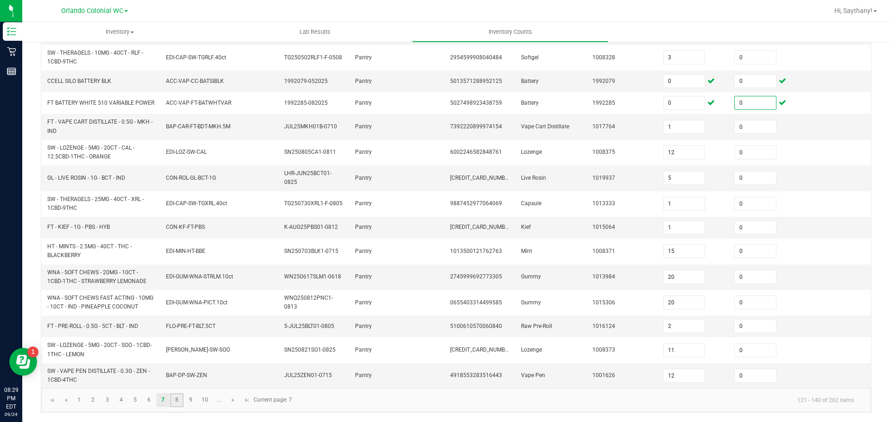
click at [182, 397] on link "8" at bounding box center [176, 401] width 13 height 14
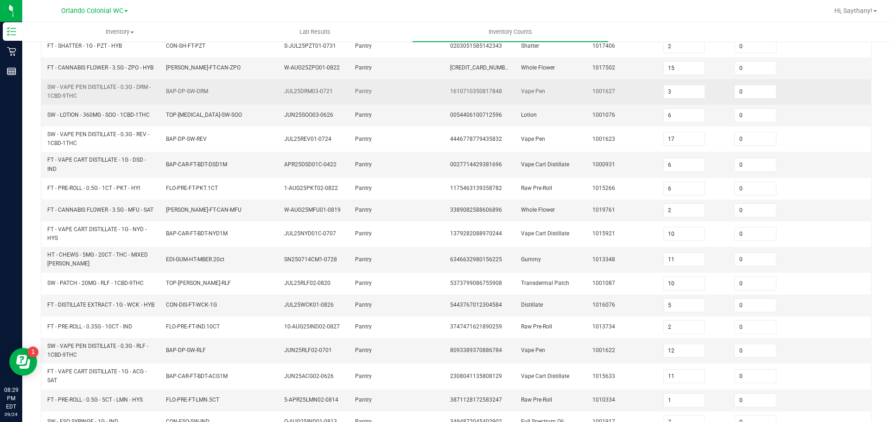
scroll to position [247, 0]
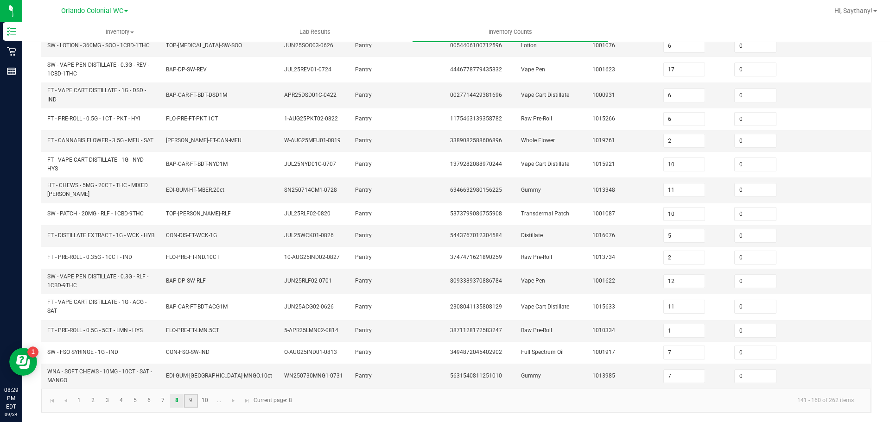
click at [187, 398] on link "9" at bounding box center [190, 401] width 13 height 14
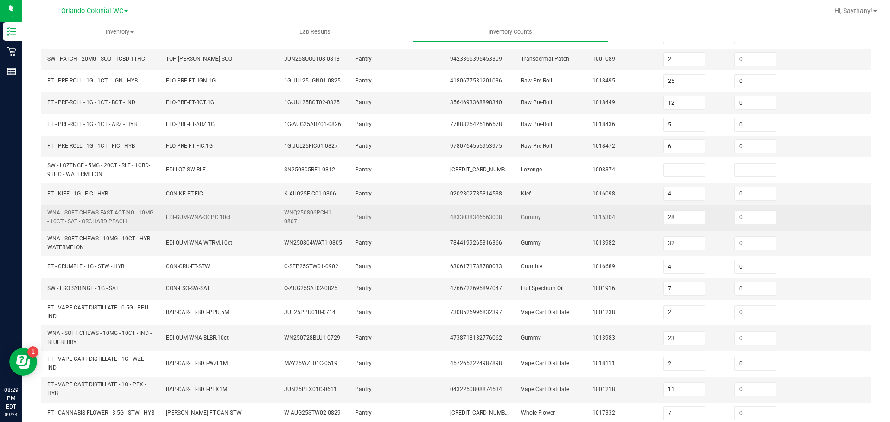
scroll to position [46, 0]
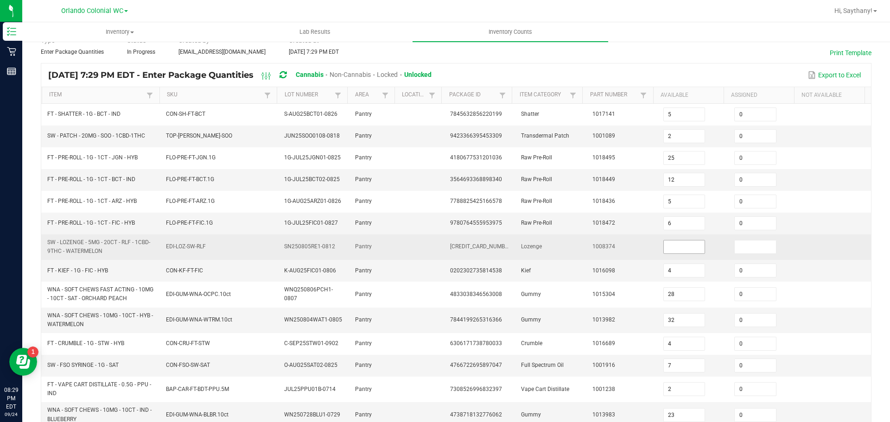
click at [664, 247] on input at bounding box center [684, 247] width 41 height 13
click at [738, 250] on input at bounding box center [755, 247] width 41 height 13
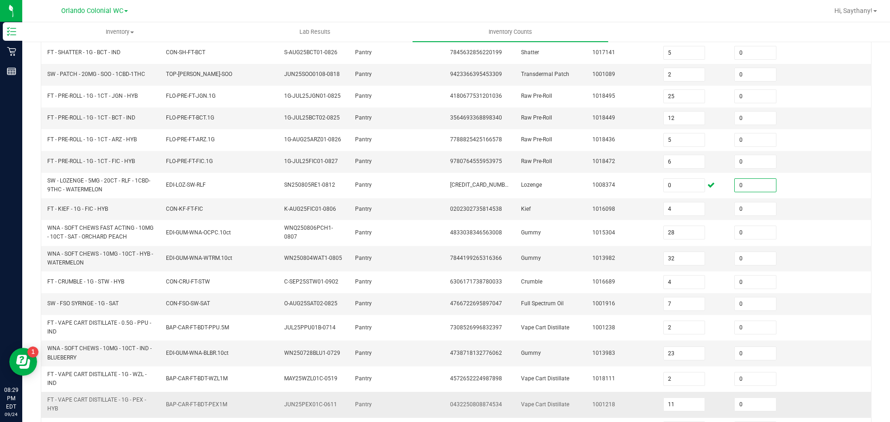
scroll to position [231, 0]
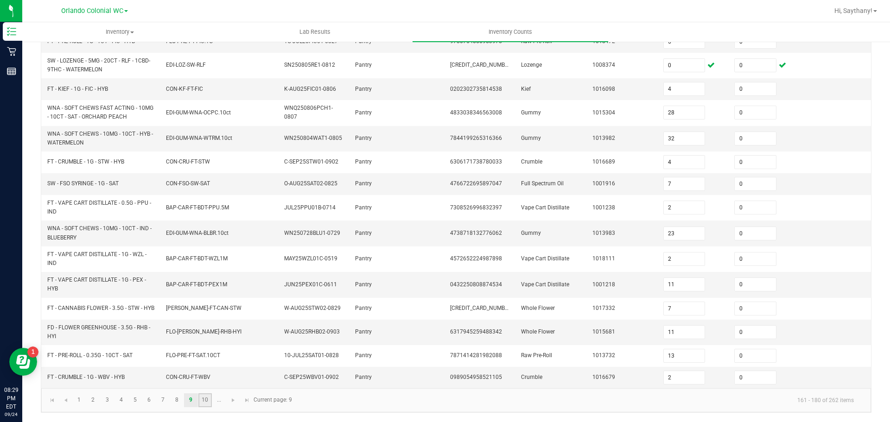
click at [201, 402] on link "10" at bounding box center [204, 401] width 13 height 14
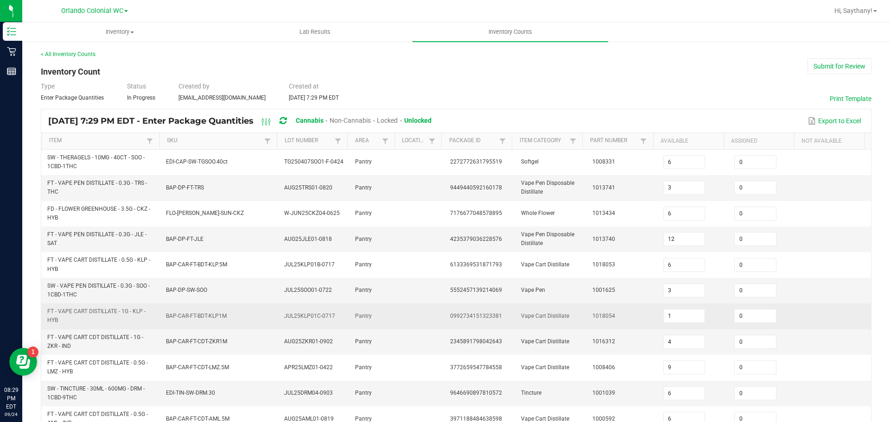
scroll to position [262, 0]
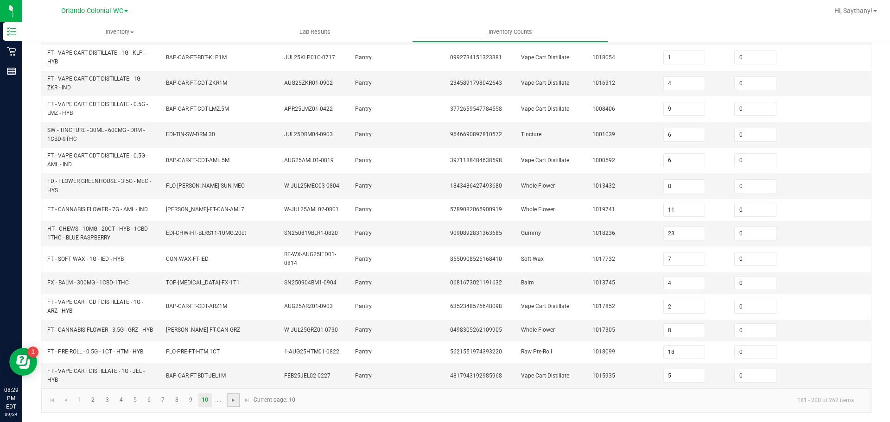
click at [231, 403] on span "Go to the next page" at bounding box center [233, 400] width 7 height 7
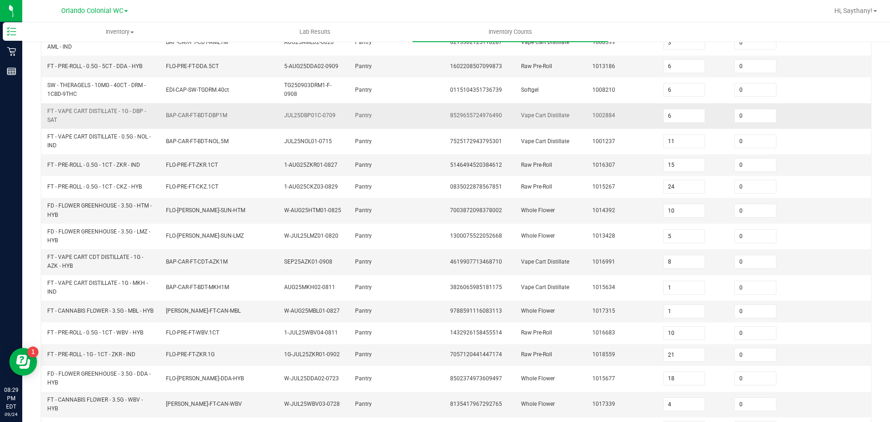
scroll to position [251, 0]
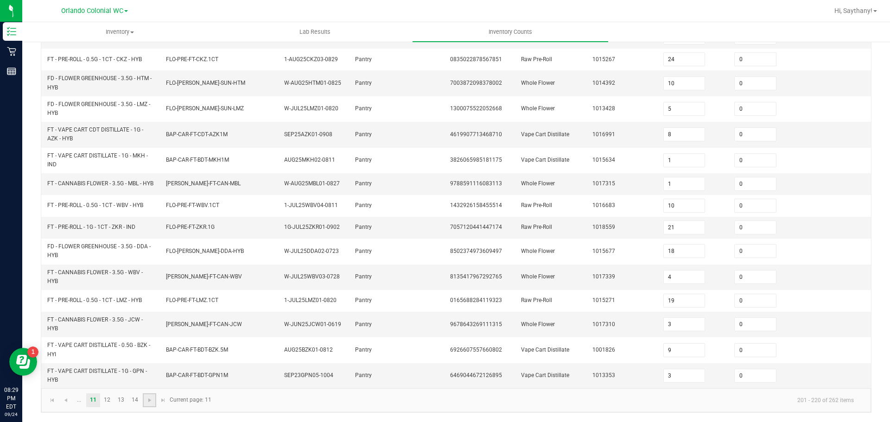
click at [144, 403] on link at bounding box center [149, 401] width 13 height 14
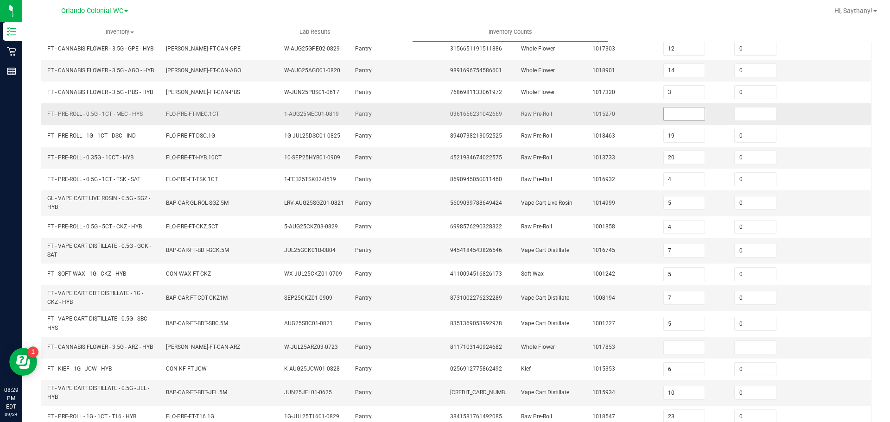
scroll to position [100, 0]
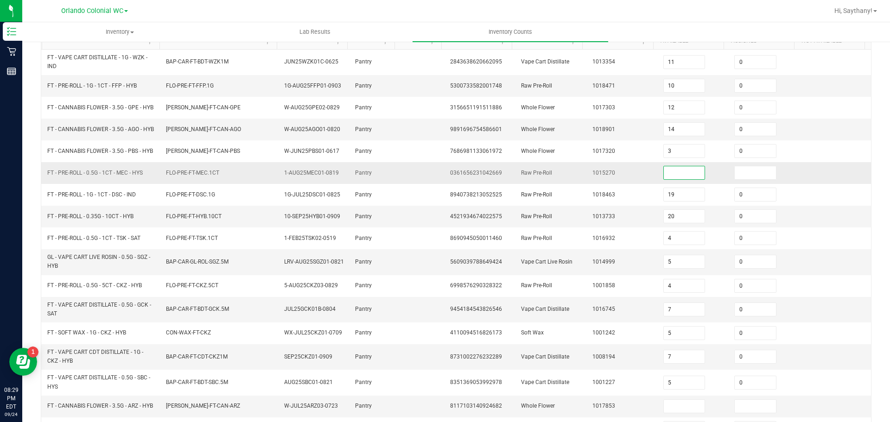
click at [685, 179] on input at bounding box center [684, 172] width 41 height 13
click at [739, 179] on input at bounding box center [755, 172] width 41 height 13
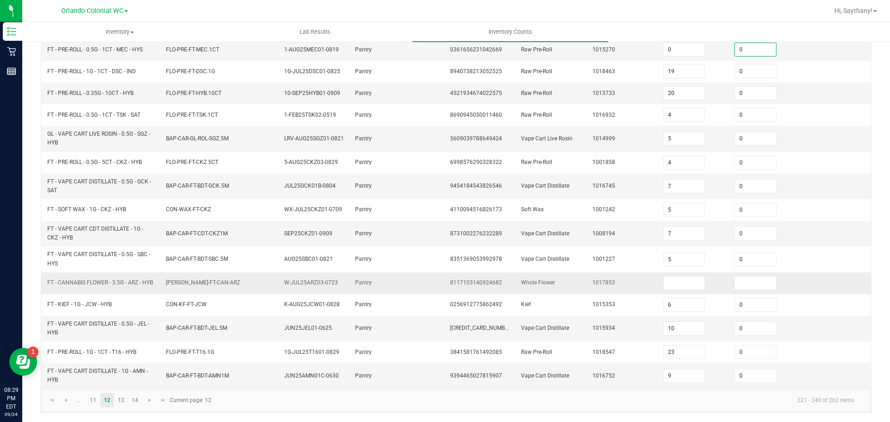
scroll to position [239, 0]
drag, startPoint x: 661, startPoint y: 278, endPoint x: 666, endPoint y: 281, distance: 5.7
click at [664, 279] on input at bounding box center [684, 283] width 41 height 13
click at [736, 282] on input at bounding box center [755, 283] width 41 height 13
click at [119, 399] on link "13" at bounding box center [121, 401] width 13 height 14
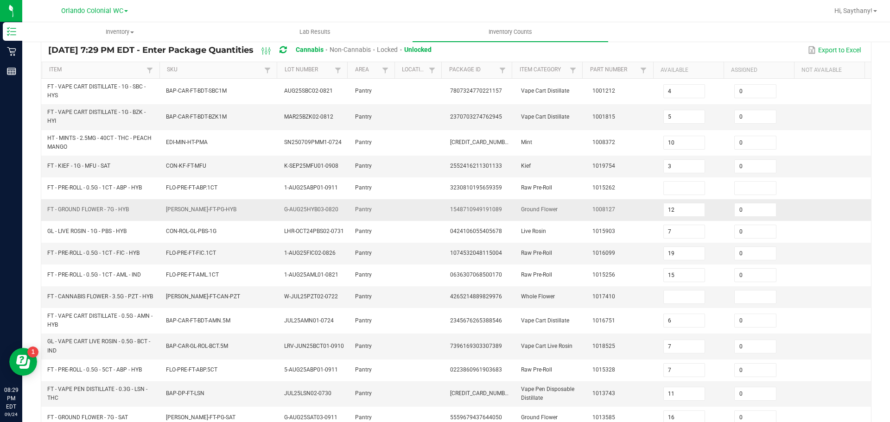
scroll to position [0, 0]
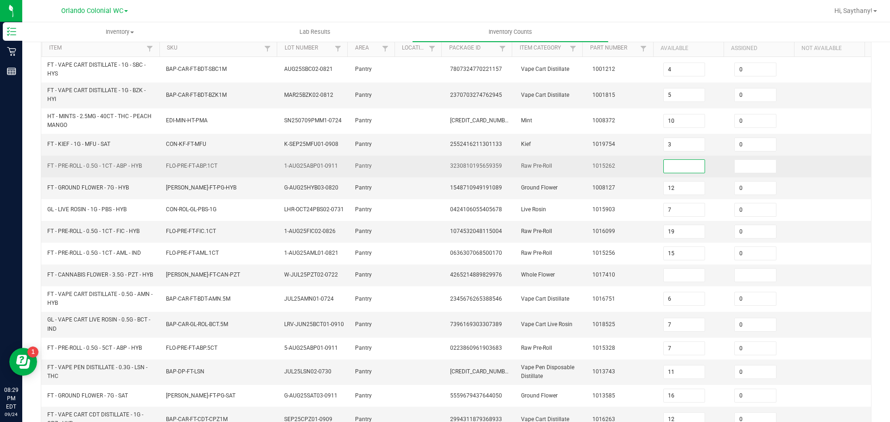
click at [669, 169] on input at bounding box center [684, 166] width 41 height 13
click at [742, 161] on input at bounding box center [755, 166] width 41 height 13
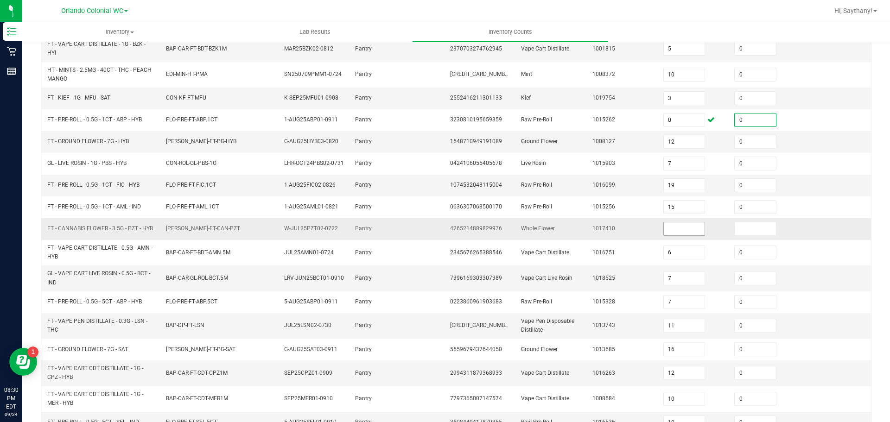
click at [668, 232] on input at bounding box center [684, 229] width 41 height 13
click at [729, 234] on td at bounding box center [764, 229] width 71 height 22
click at [780, 234] on td at bounding box center [764, 229] width 71 height 22
click at [751, 233] on input at bounding box center [755, 229] width 41 height 13
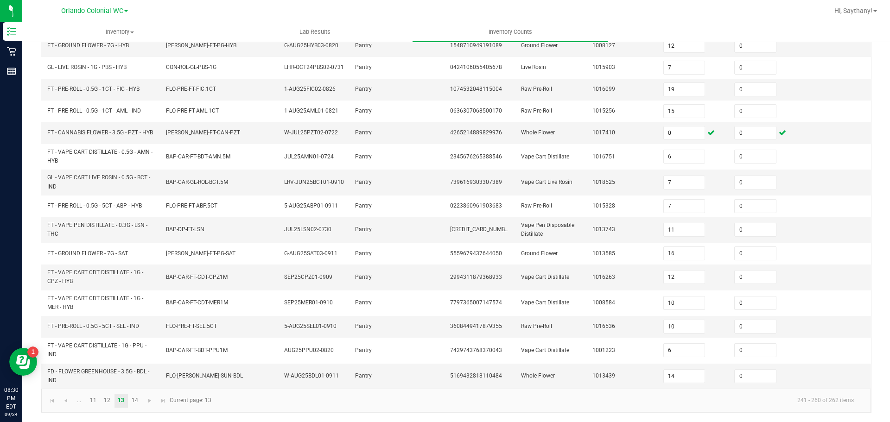
click at [141, 411] on kendo-pager "... 11 12 13 14 241 - 260 of 262 items Current page: 13" at bounding box center [456, 401] width 830 height 24
click at [137, 407] on link "14" at bounding box center [134, 401] width 13 height 14
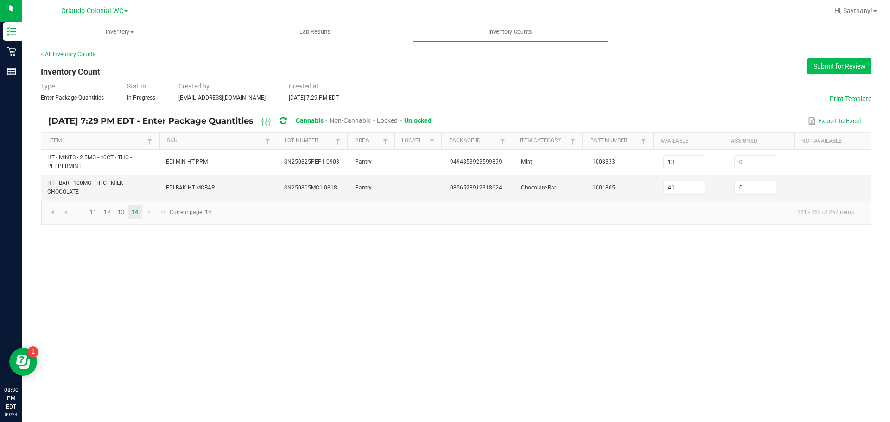
click at [824, 66] on button "Submit for Review" at bounding box center [840, 66] width 64 height 16
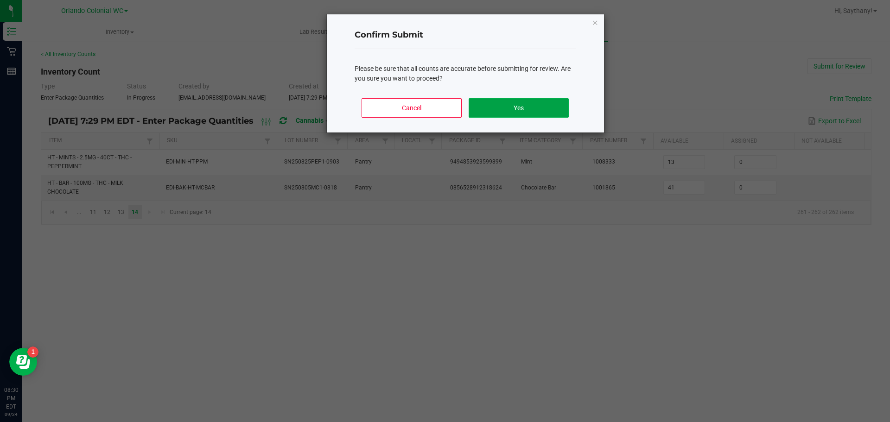
click at [537, 99] on button "Yes" at bounding box center [519, 107] width 100 height 19
